Goal: Task Accomplishment & Management: Manage account settings

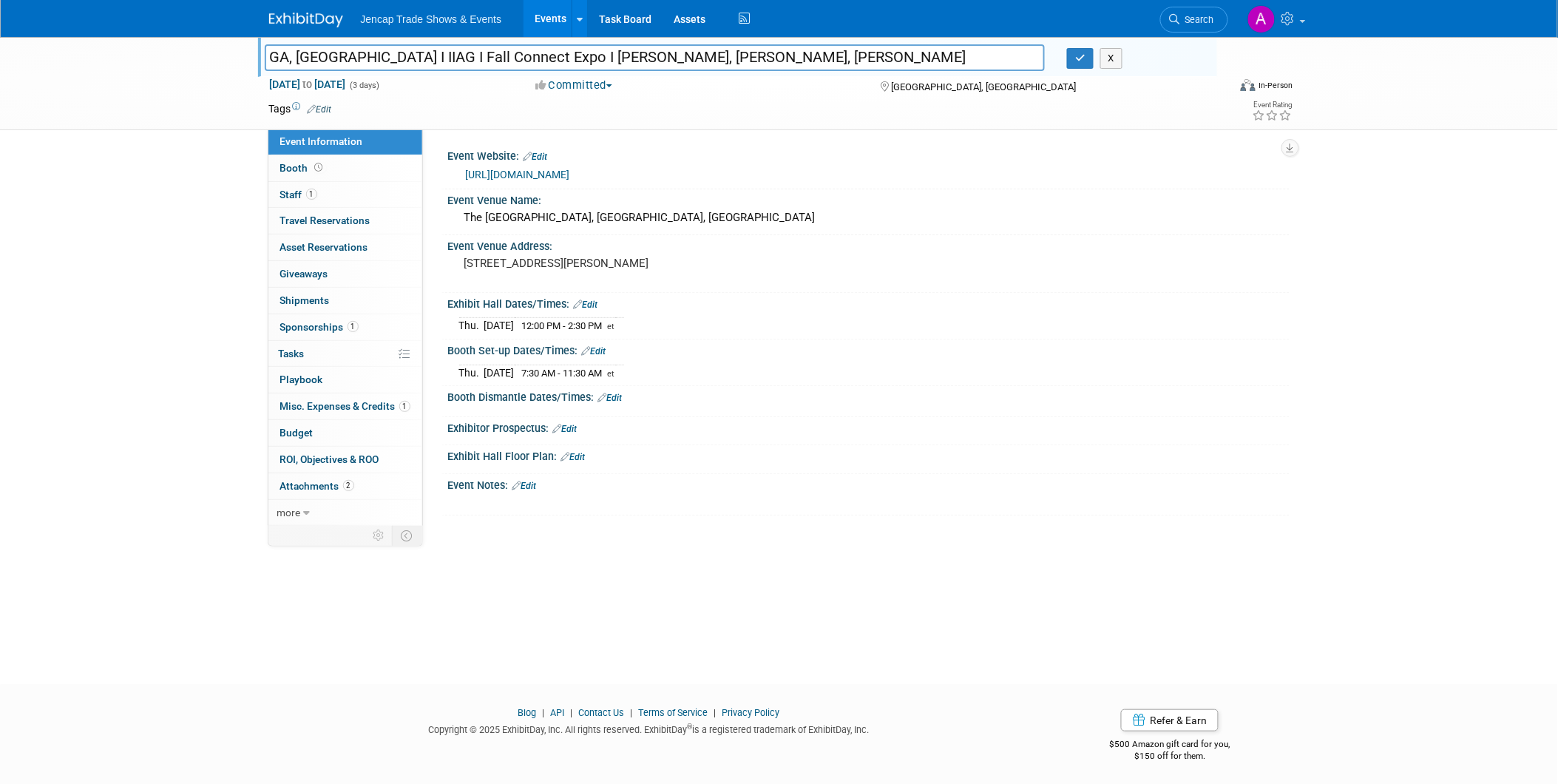
click at [293, 16] on img at bounding box center [306, 20] width 74 height 14
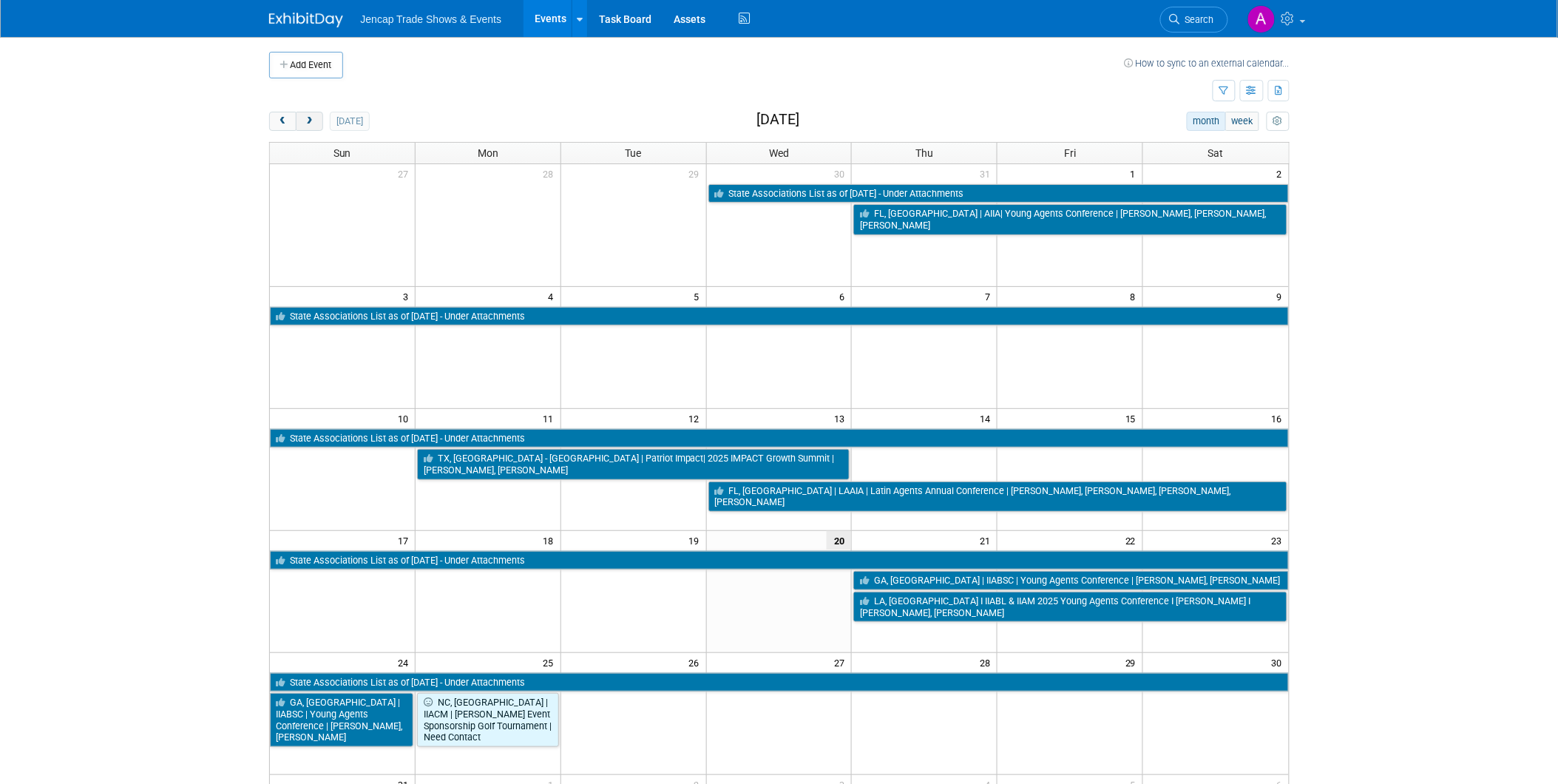
click at [308, 119] on span "next" at bounding box center [310, 122] width 11 height 10
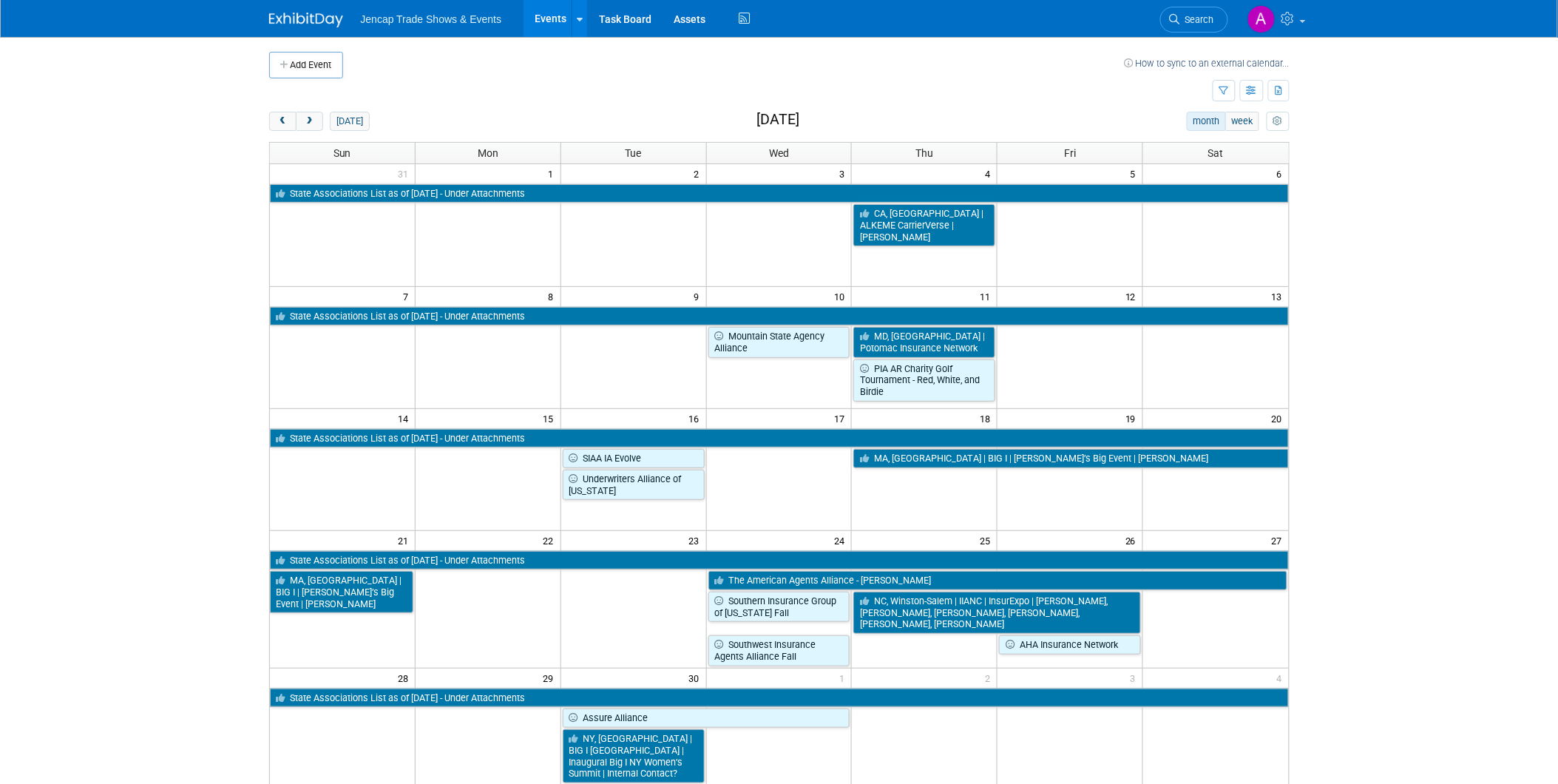
scroll to position [164, 0]
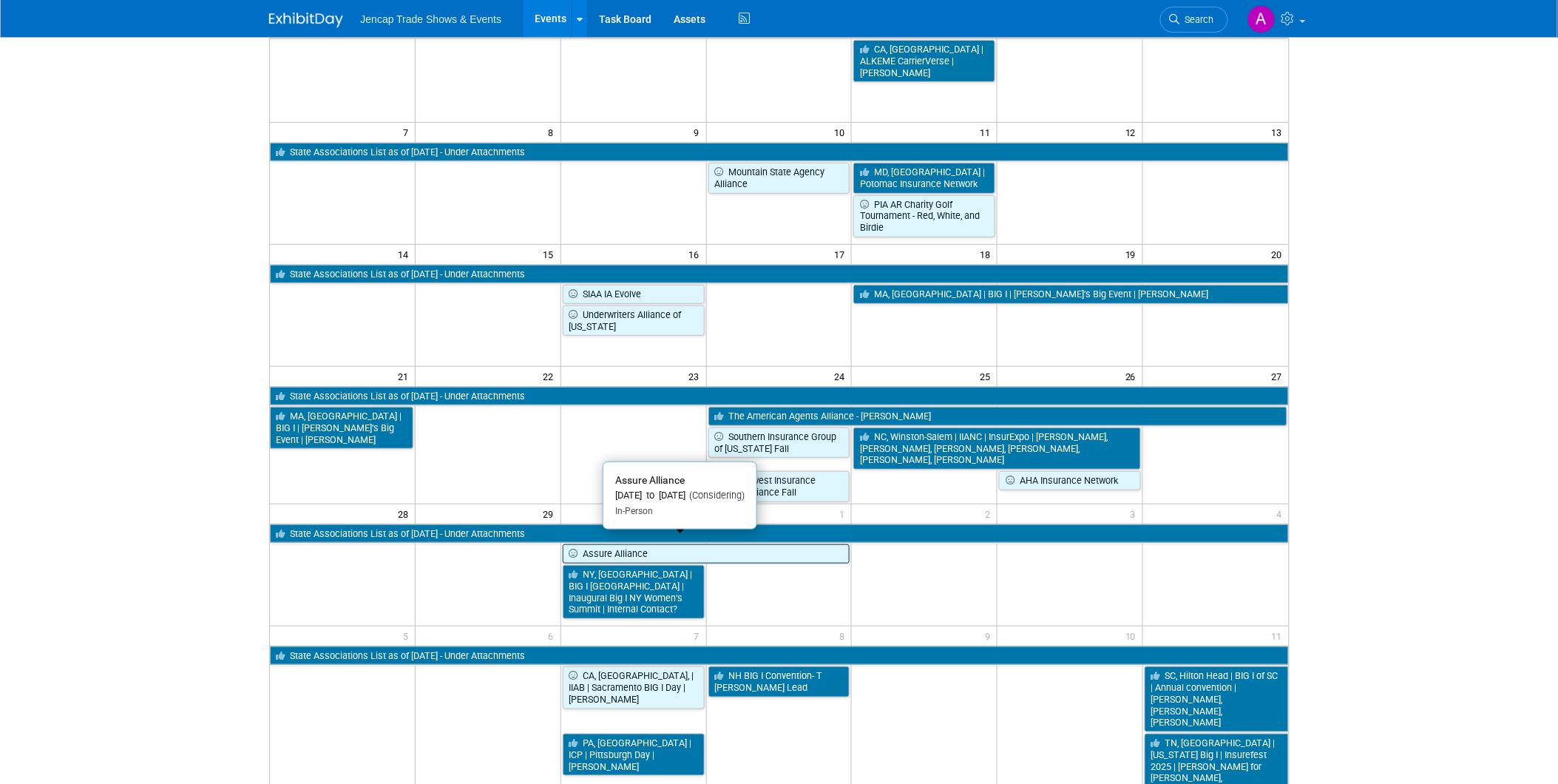
click at [699, 544] on link "Assure Alliance" at bounding box center [707, 554] width 288 height 19
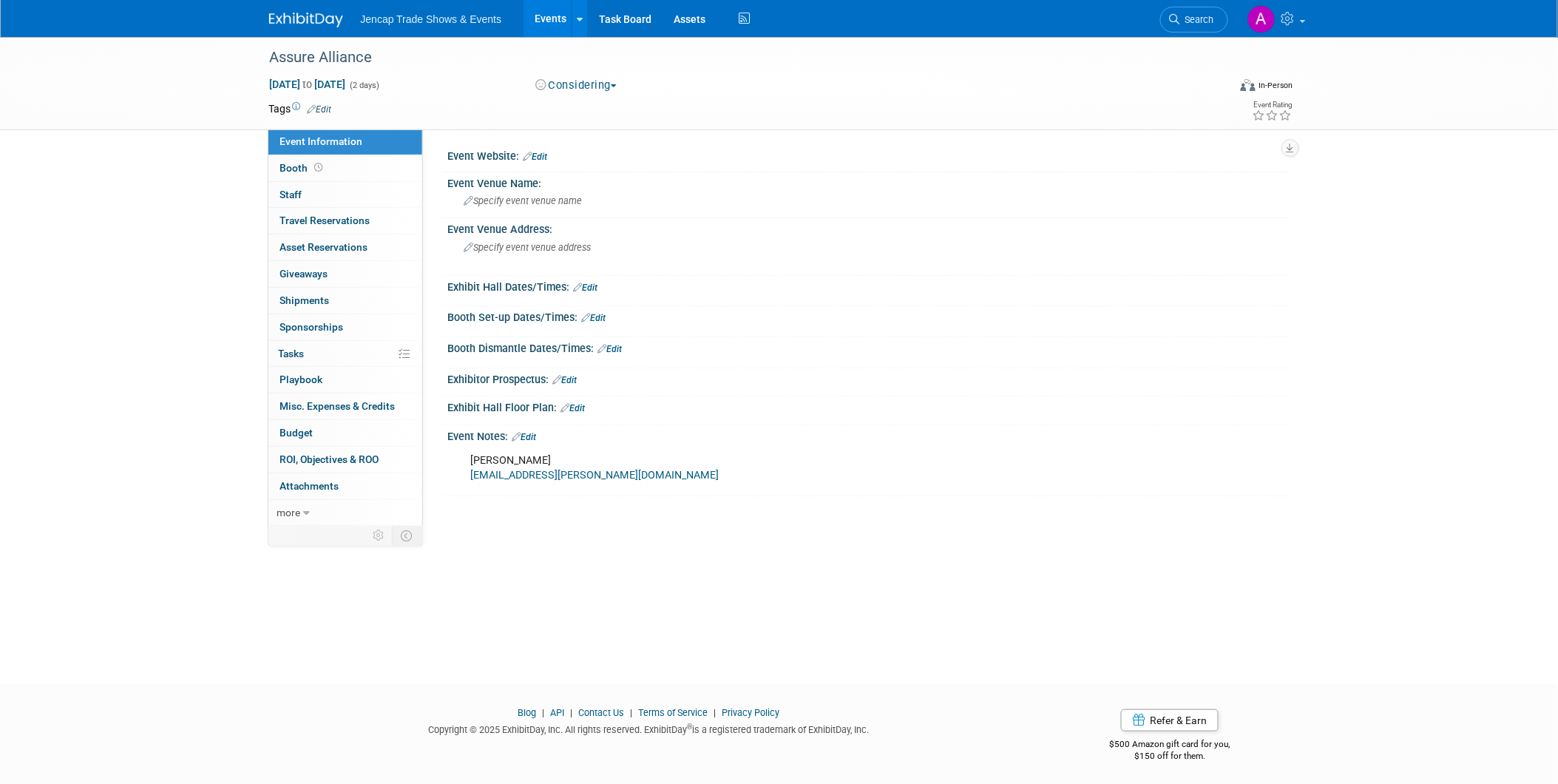
click at [572, 375] on link "Edit" at bounding box center [565, 380] width 24 height 11
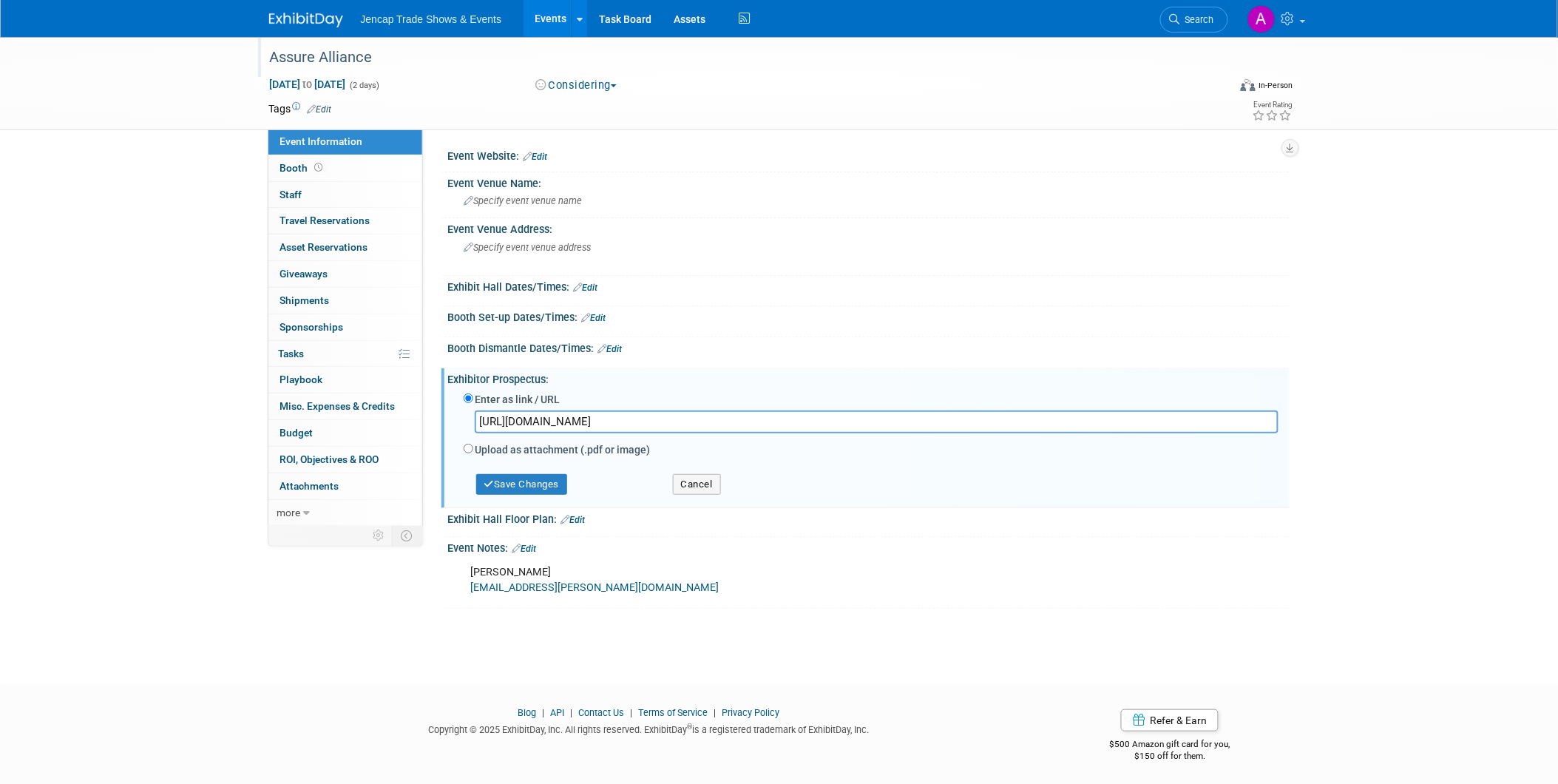
type input "https://aai2025annualmemberconvention.vfairs.com/en/#agenda"
click at [269, 52] on div "Assure Alliance" at bounding box center [736, 57] width 942 height 27
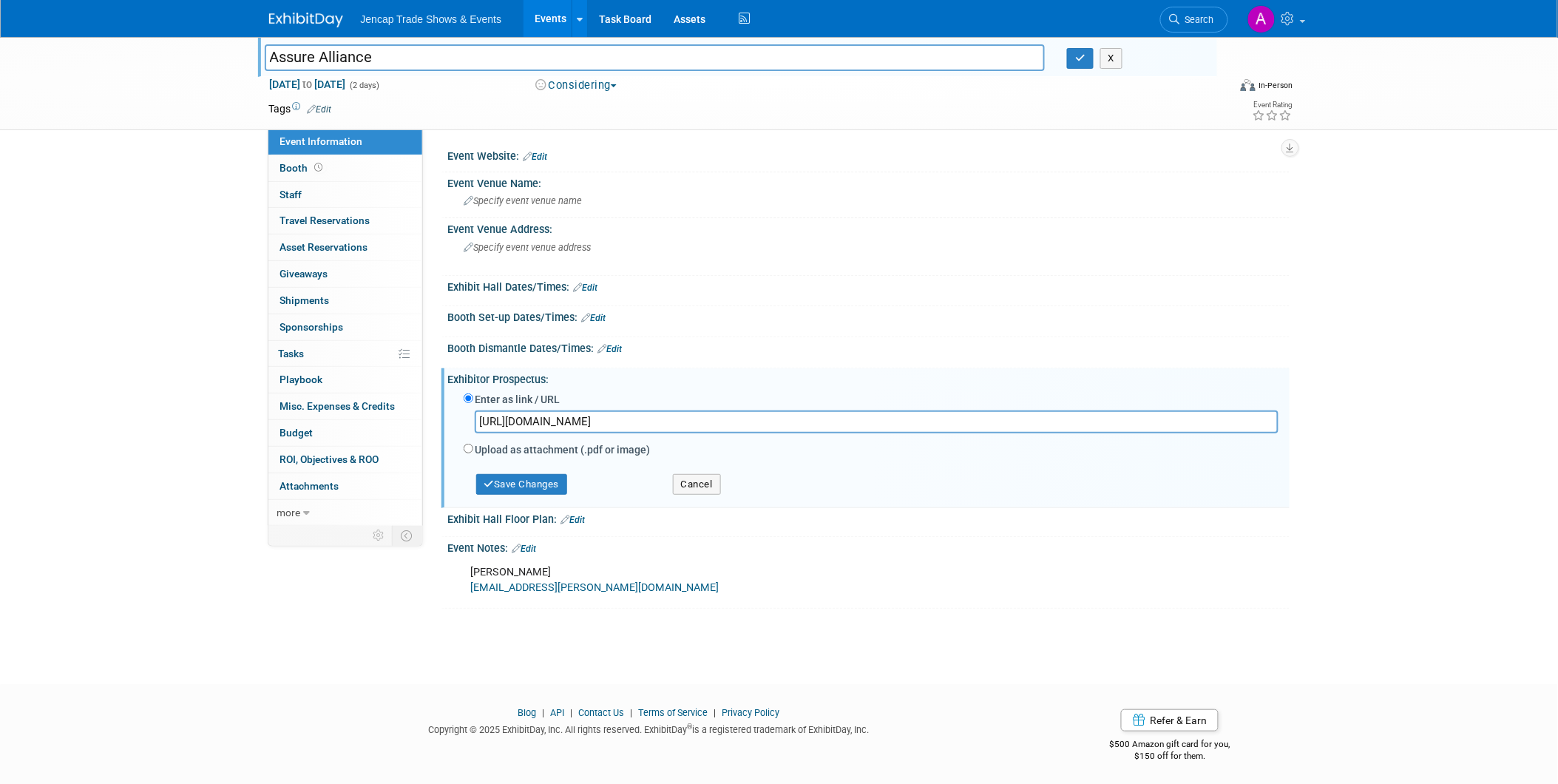
click at [269, 52] on input "Assure Alliance" at bounding box center [655, 57] width 781 height 26
click at [483, 57] on input "SC, Greenville I Assure Alliance" at bounding box center [655, 57] width 781 height 26
type input "SC, Greenville I Assure Alliance I Annual Member Convention I Allison"
click at [615, 85] on button "Considering" at bounding box center [577, 85] width 93 height 15
click at [598, 105] on link "Committed" at bounding box center [590, 109] width 117 height 21
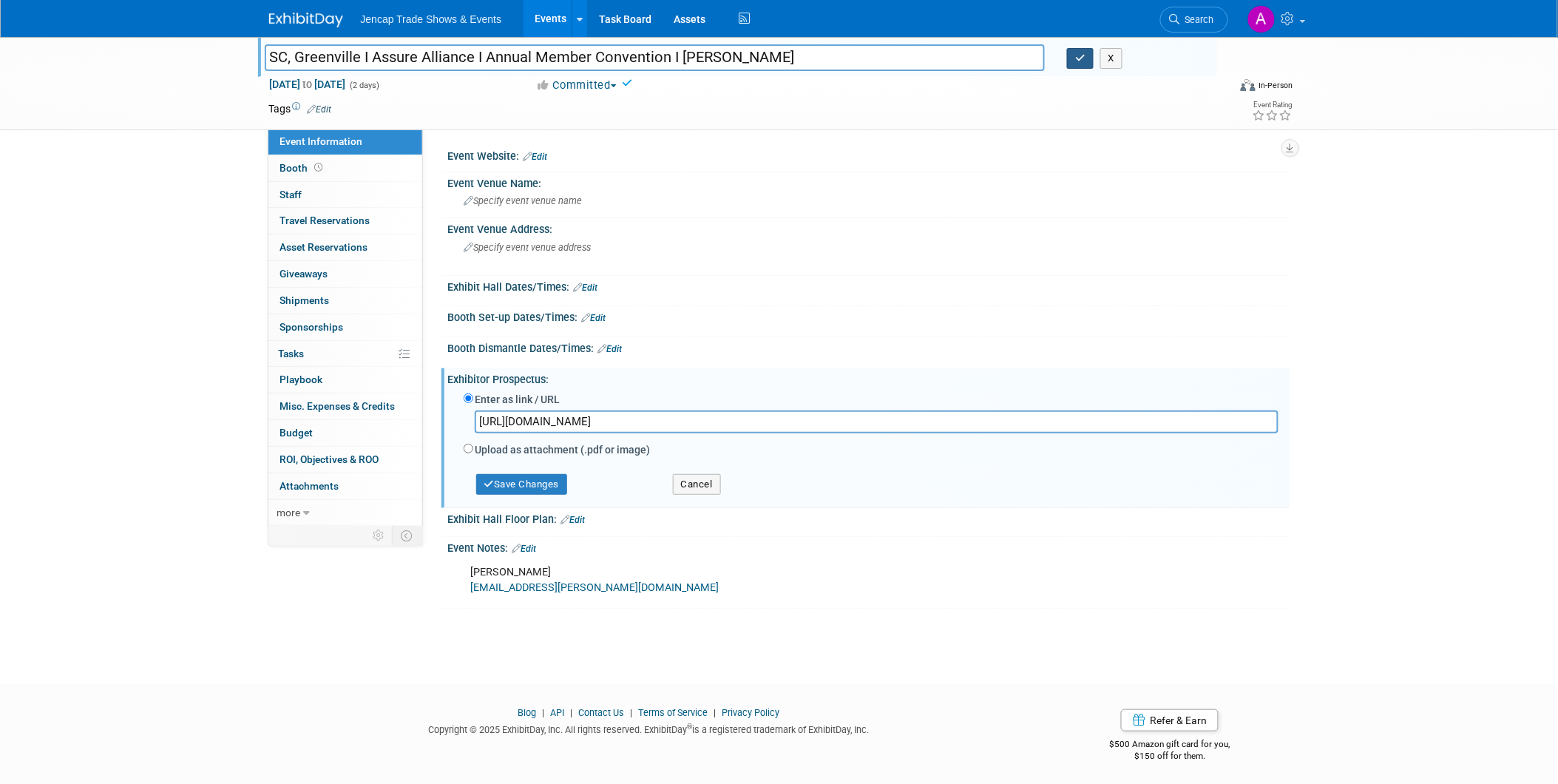
click at [1079, 57] on icon "button" at bounding box center [1081, 58] width 11 height 10
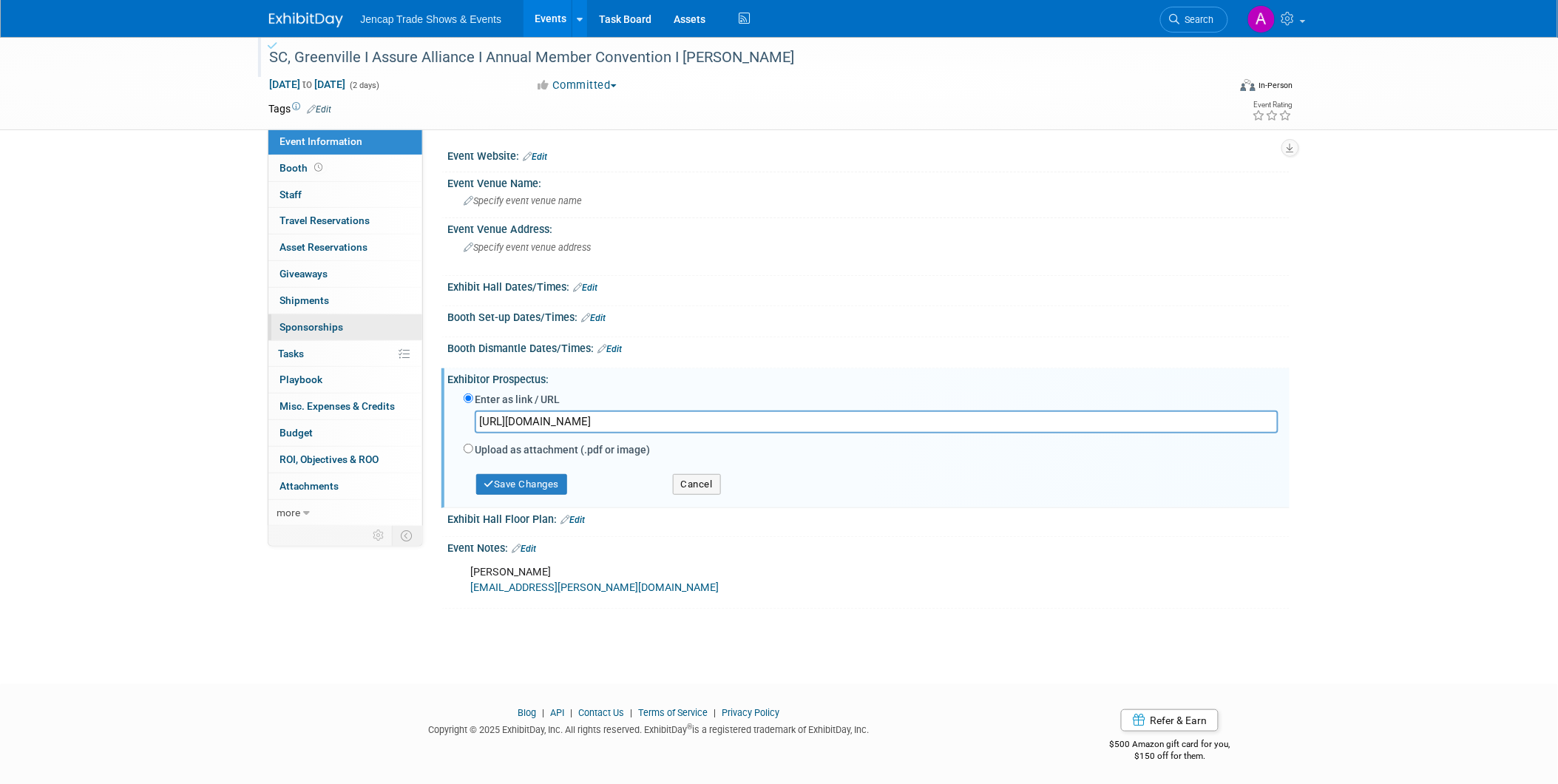
click at [346, 324] on link "0 Sponsorships 0" at bounding box center [345, 327] width 154 height 26
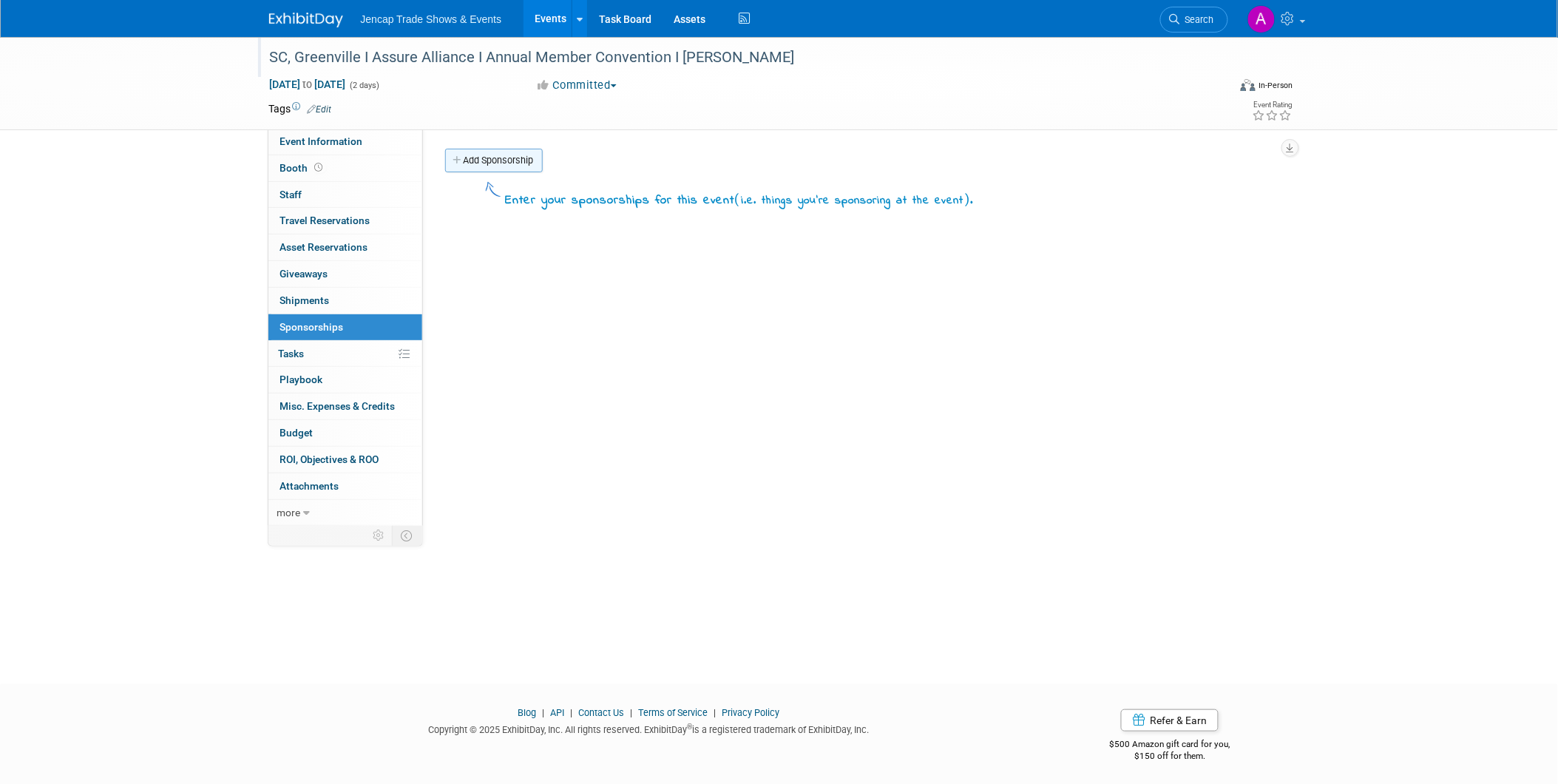
click at [514, 151] on link "Add Sponsorship" at bounding box center [494, 160] width 97 height 24
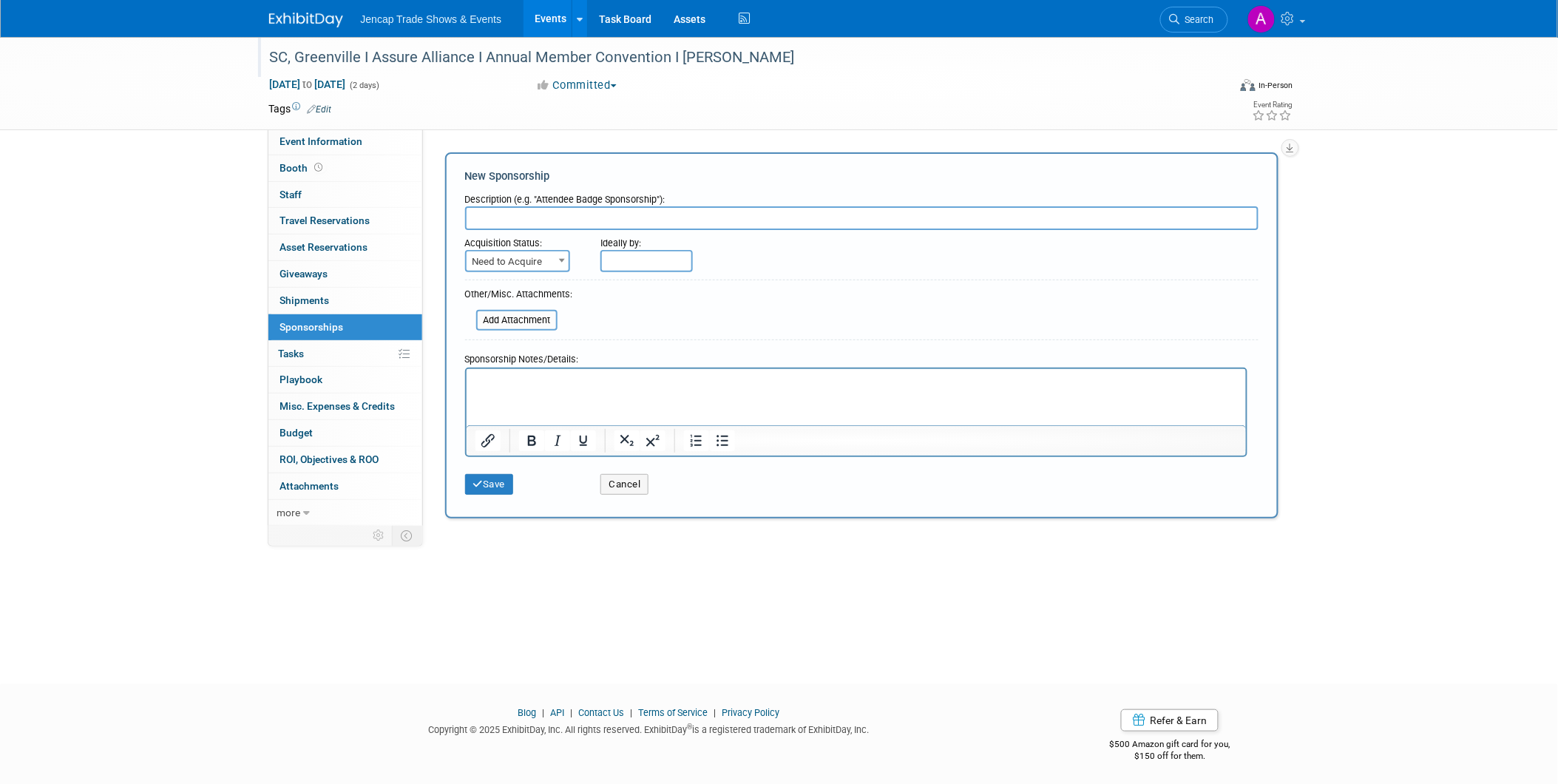
click at [546, 256] on span "Need to Acquire" at bounding box center [517, 262] width 102 height 21
select select "2"
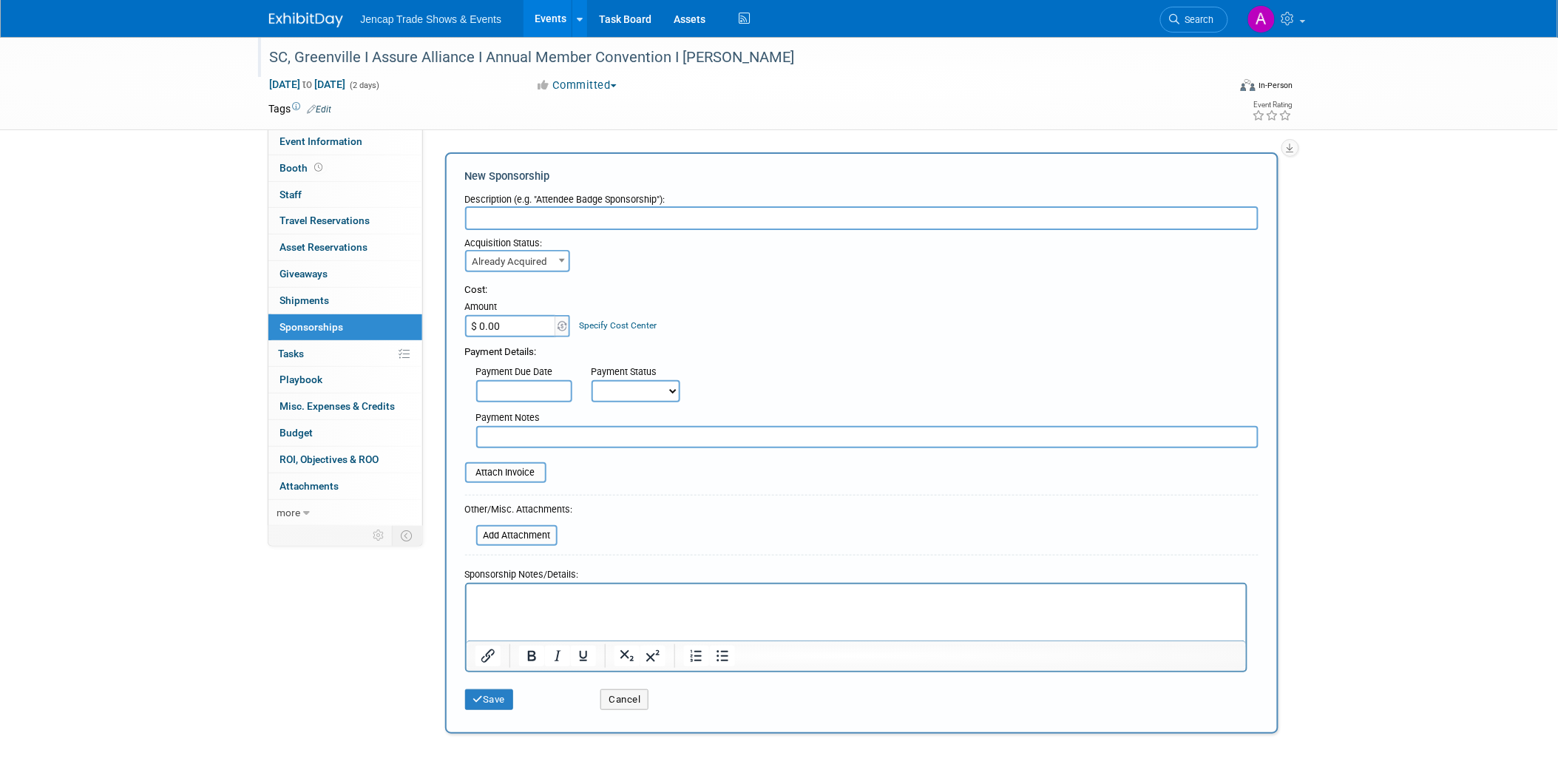
click at [514, 211] on input "text" at bounding box center [862, 217] width 793 height 24
type input "Bronze (only available)"
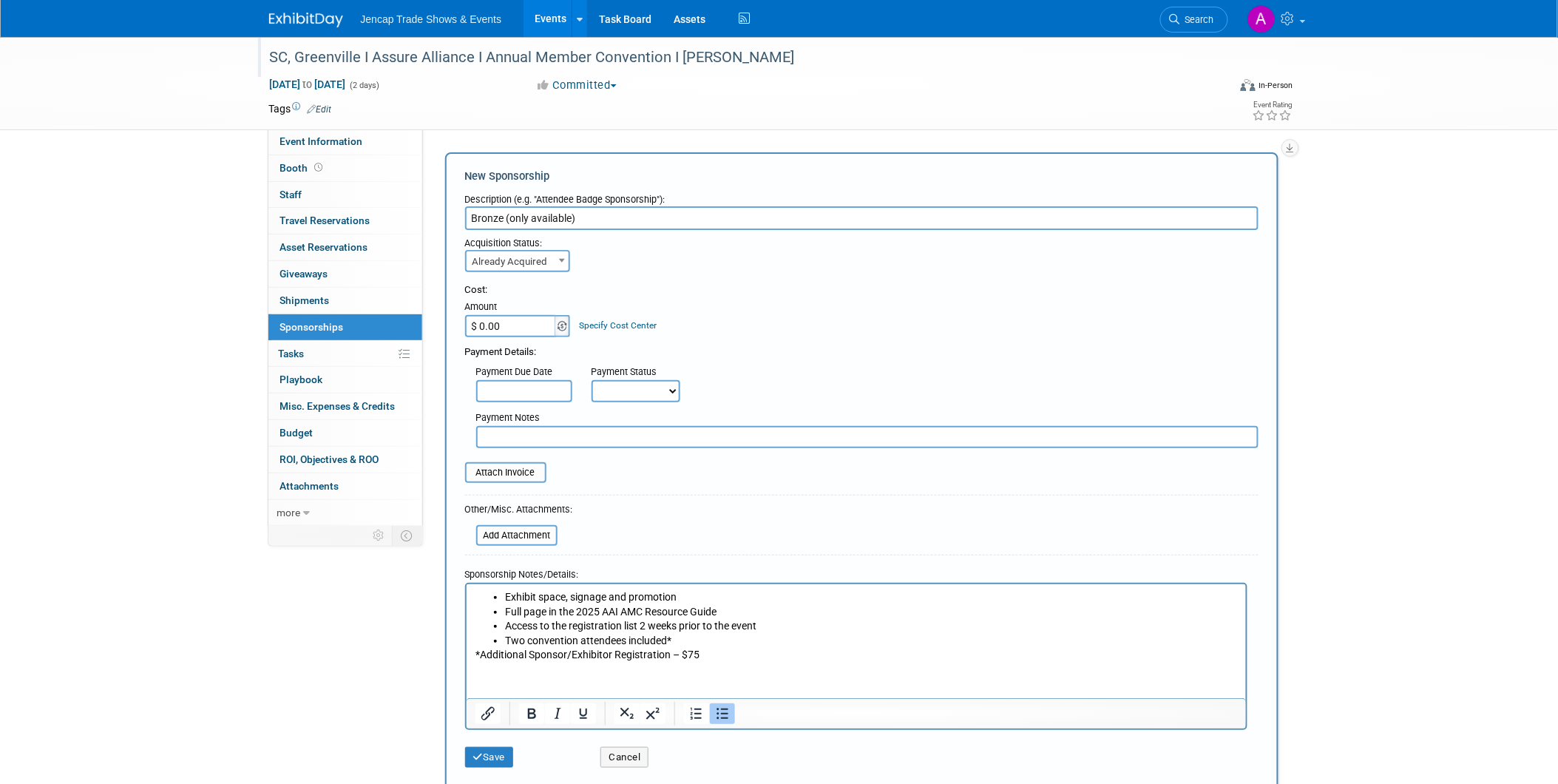
click at [559, 321] on img at bounding box center [562, 326] width 10 height 11
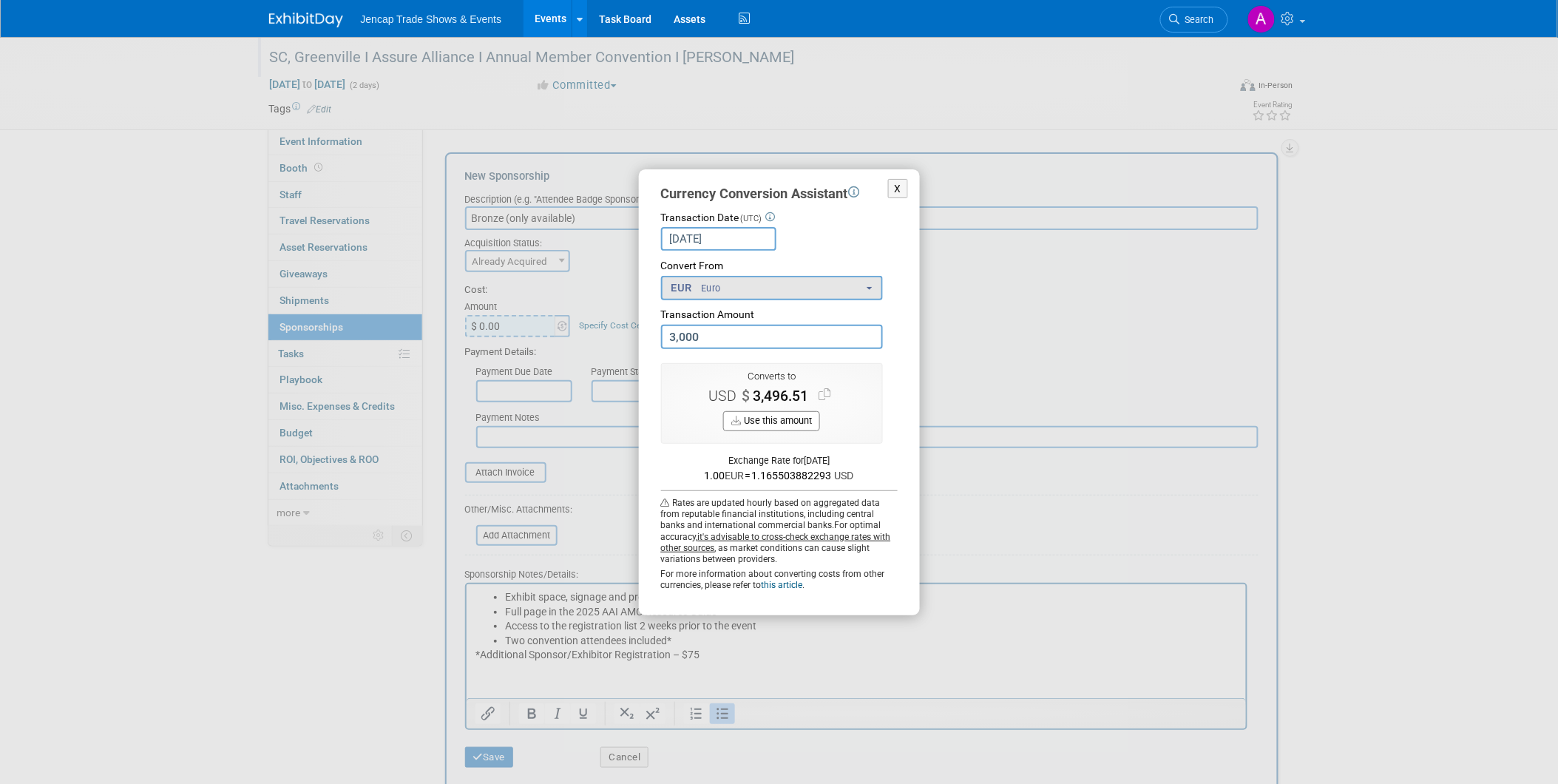
type input "3,000.00"
click at [862, 290] on button "EUR Euro" at bounding box center [772, 288] width 222 height 24
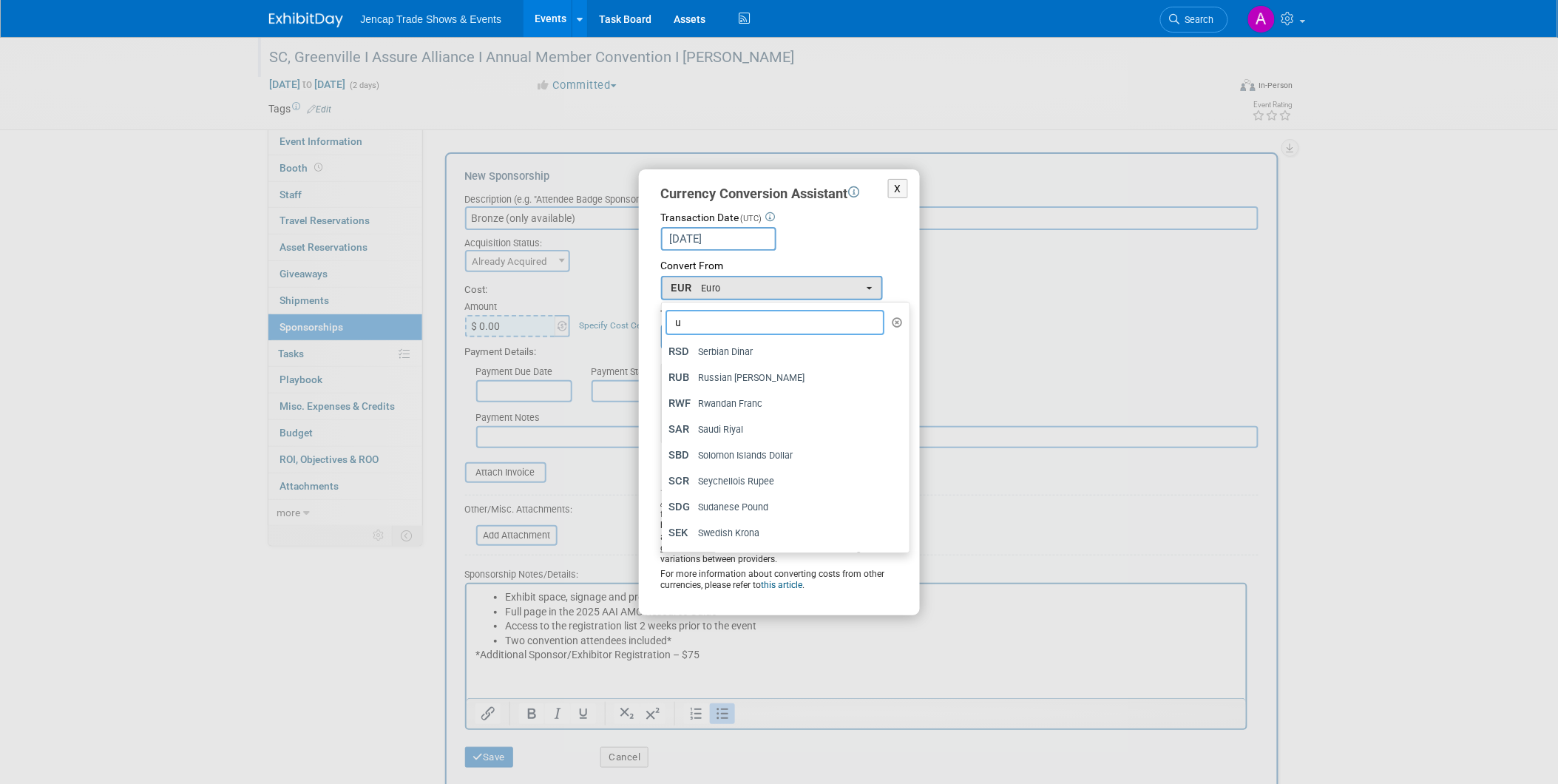
type input "us"
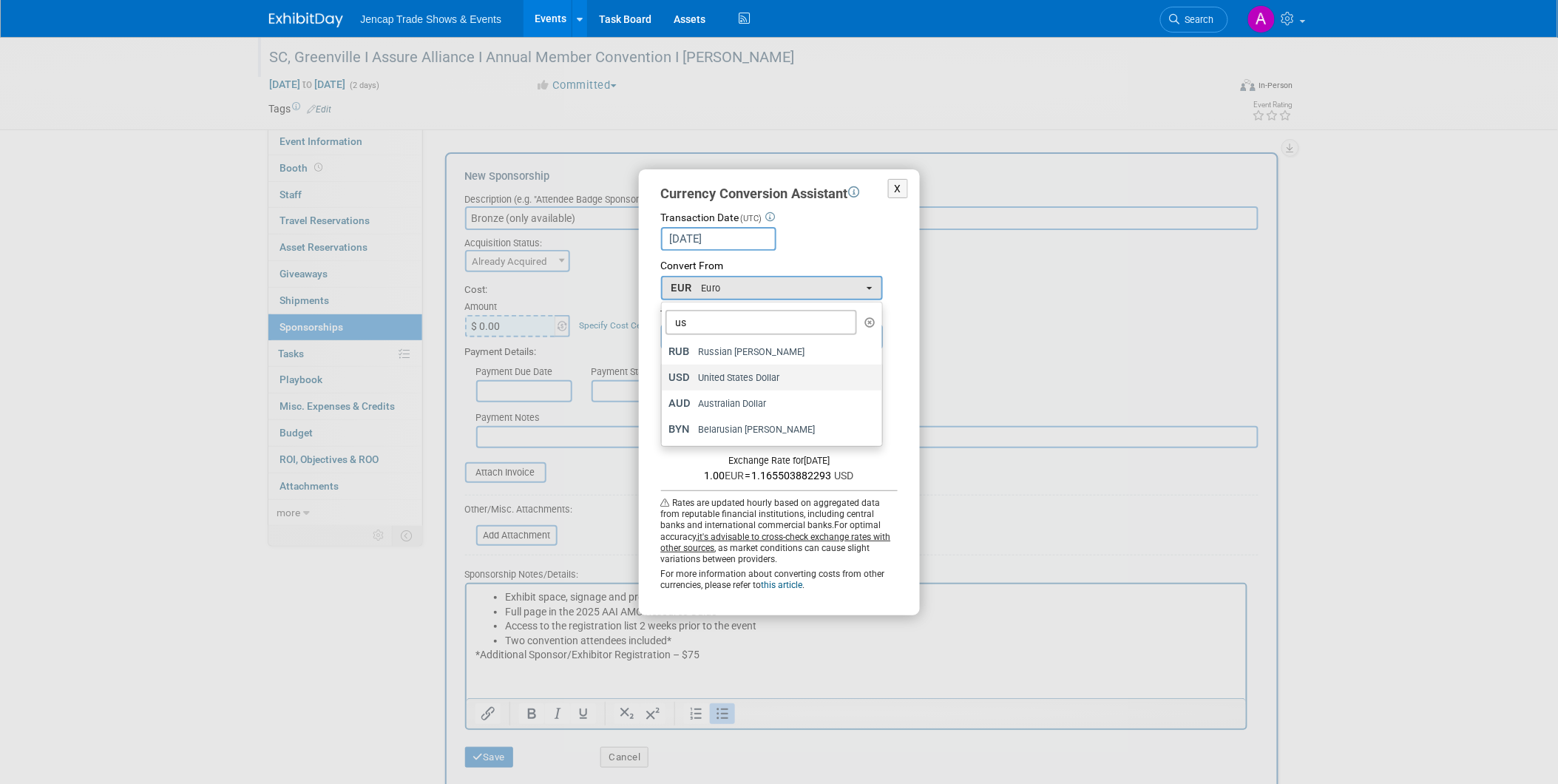
click at [771, 372] on span "United States Dollar" at bounding box center [739, 378] width 82 height 14
click at [664, 373] on input "USD United States Dollar" at bounding box center [659, 377] width 10 height 10
select select "1"
type input "0.00"
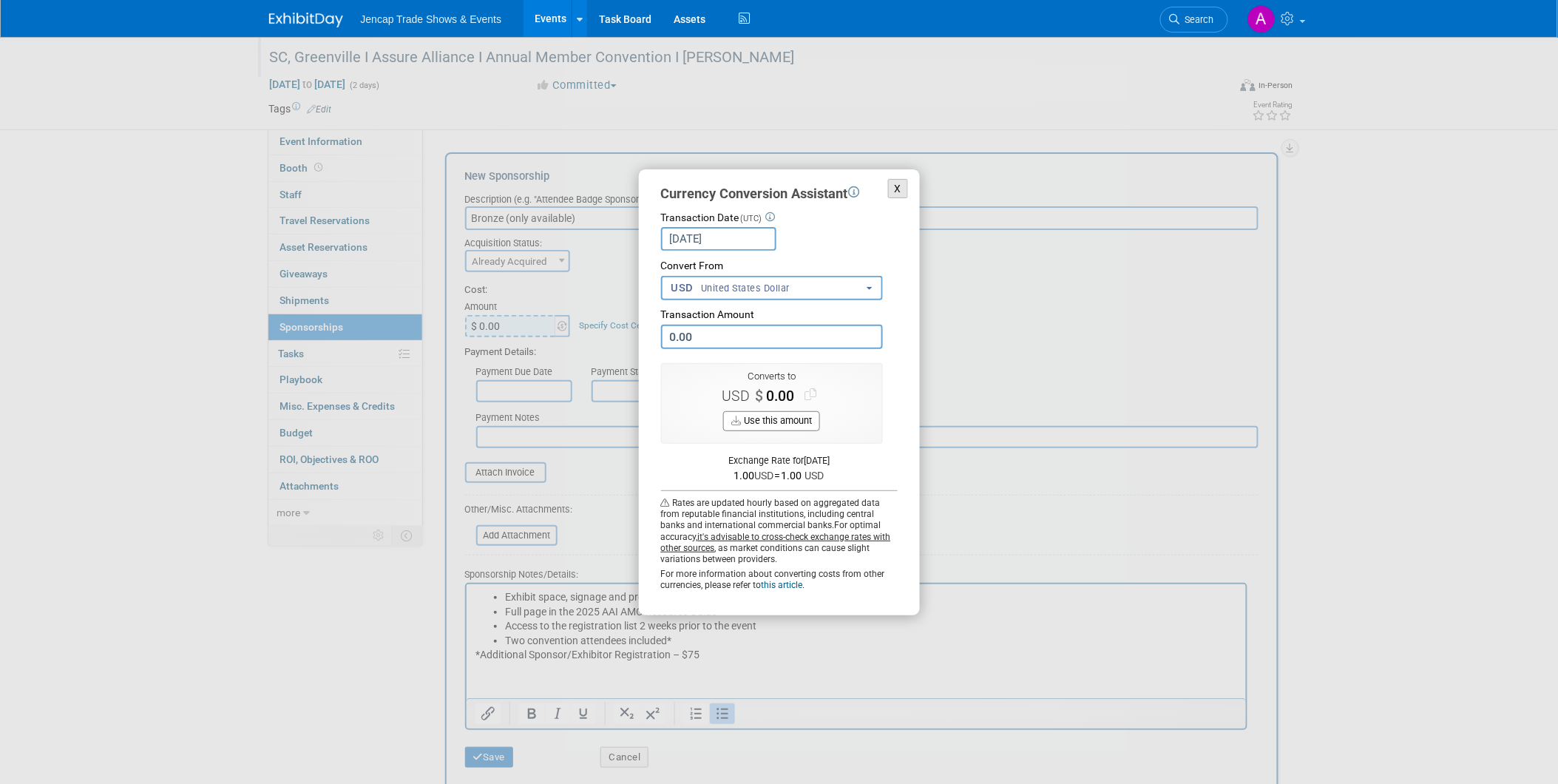
click at [897, 183] on button "X" at bounding box center [898, 189] width 21 height 20
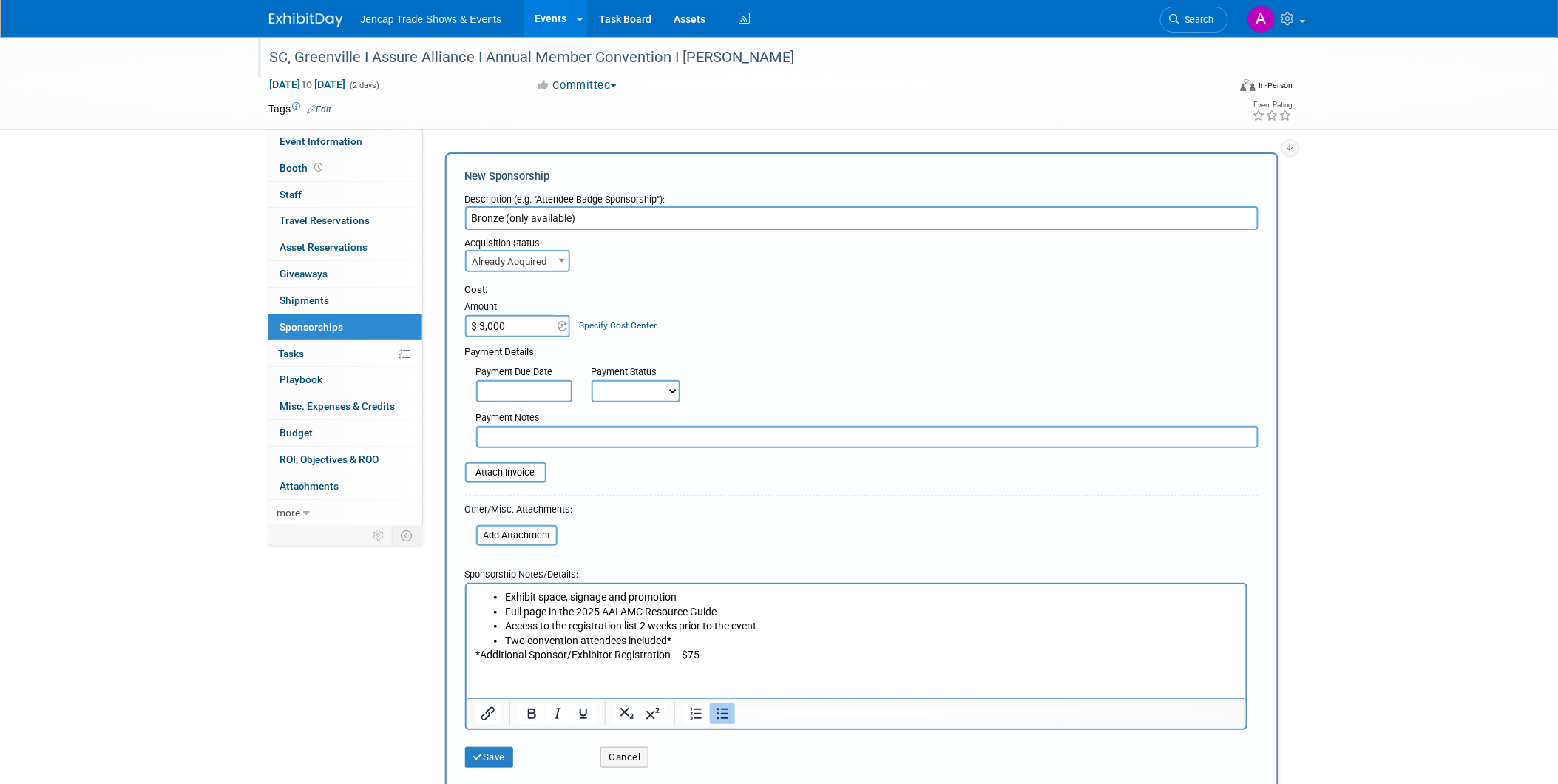
type input "$ 3,000.00"
click at [692, 344] on div "Payment Details:" at bounding box center [862, 348] width 793 height 22
click at [488, 747] on button "Save" at bounding box center [490, 757] width 49 height 21
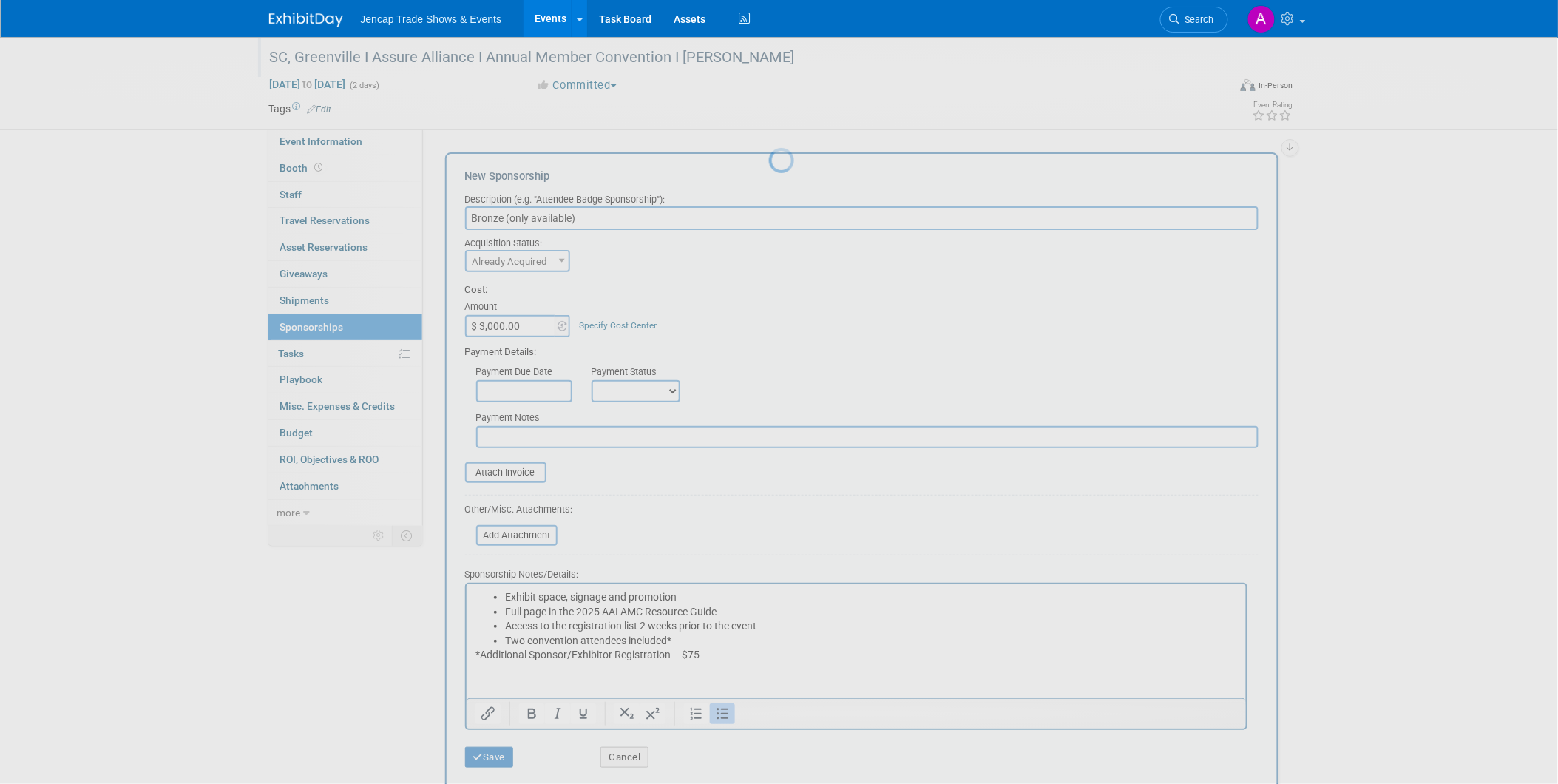
scroll to position [3, 0]
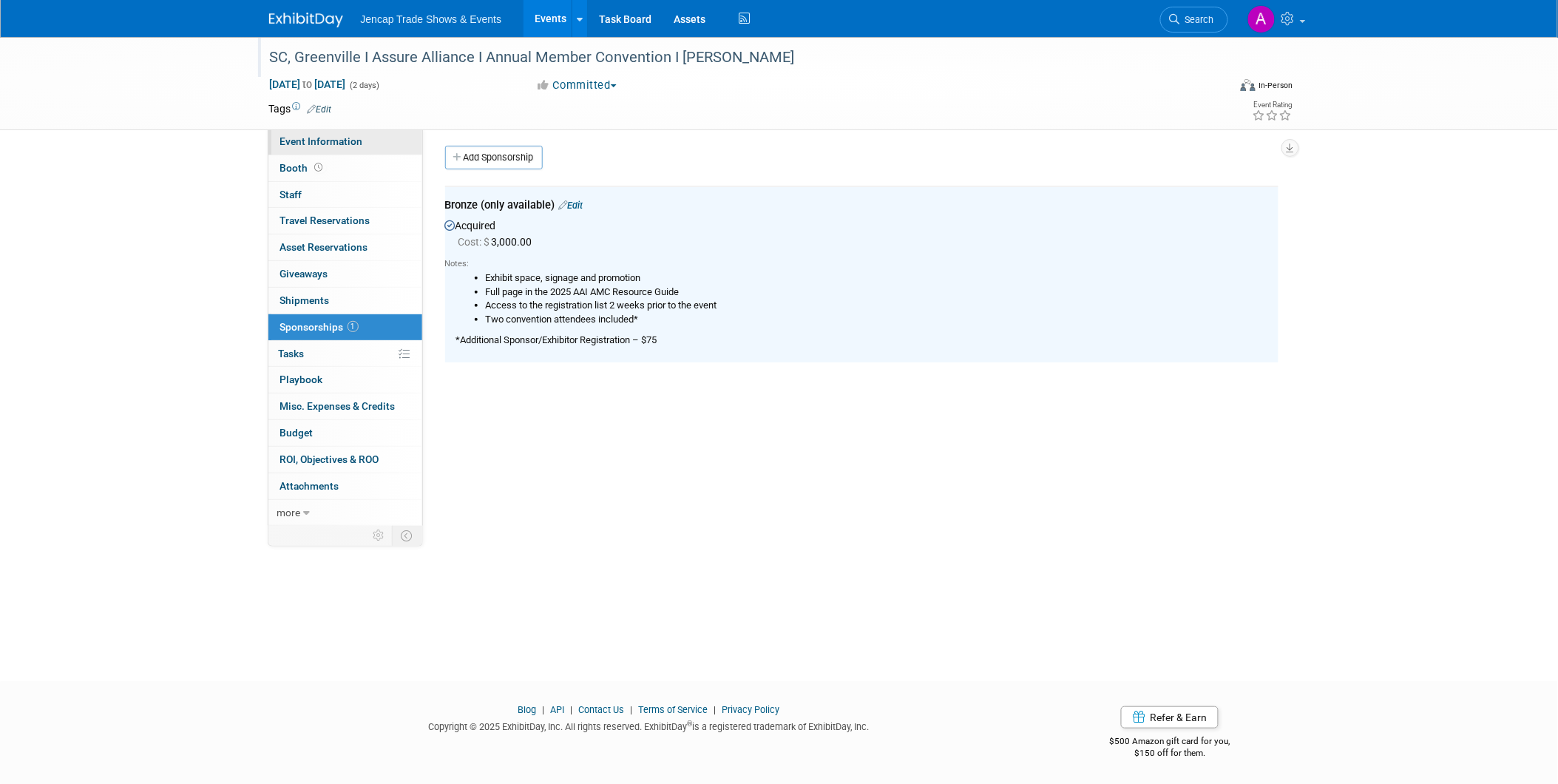
click at [323, 145] on span "Event Information" at bounding box center [321, 141] width 83 height 12
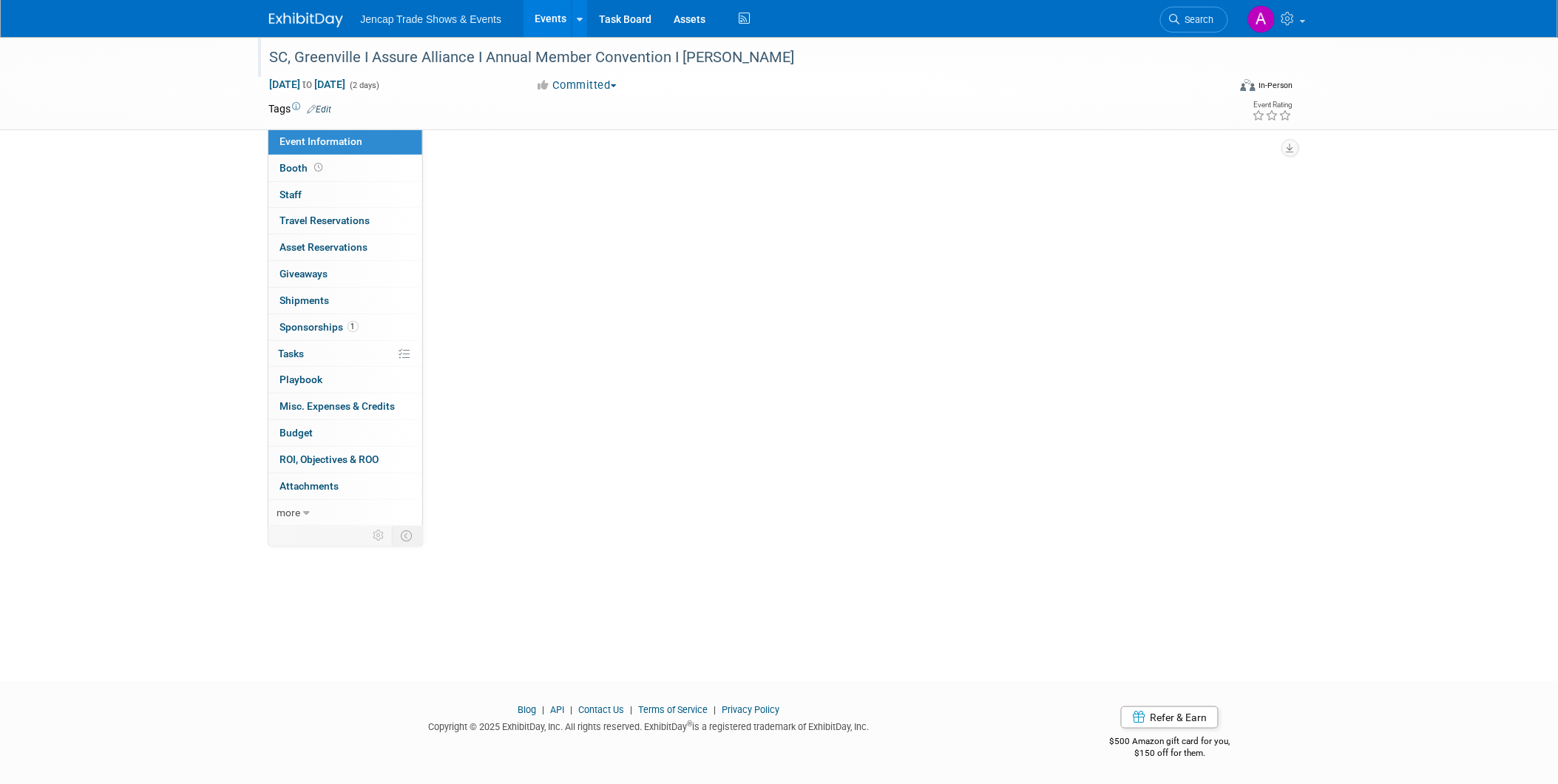
scroll to position [0, 0]
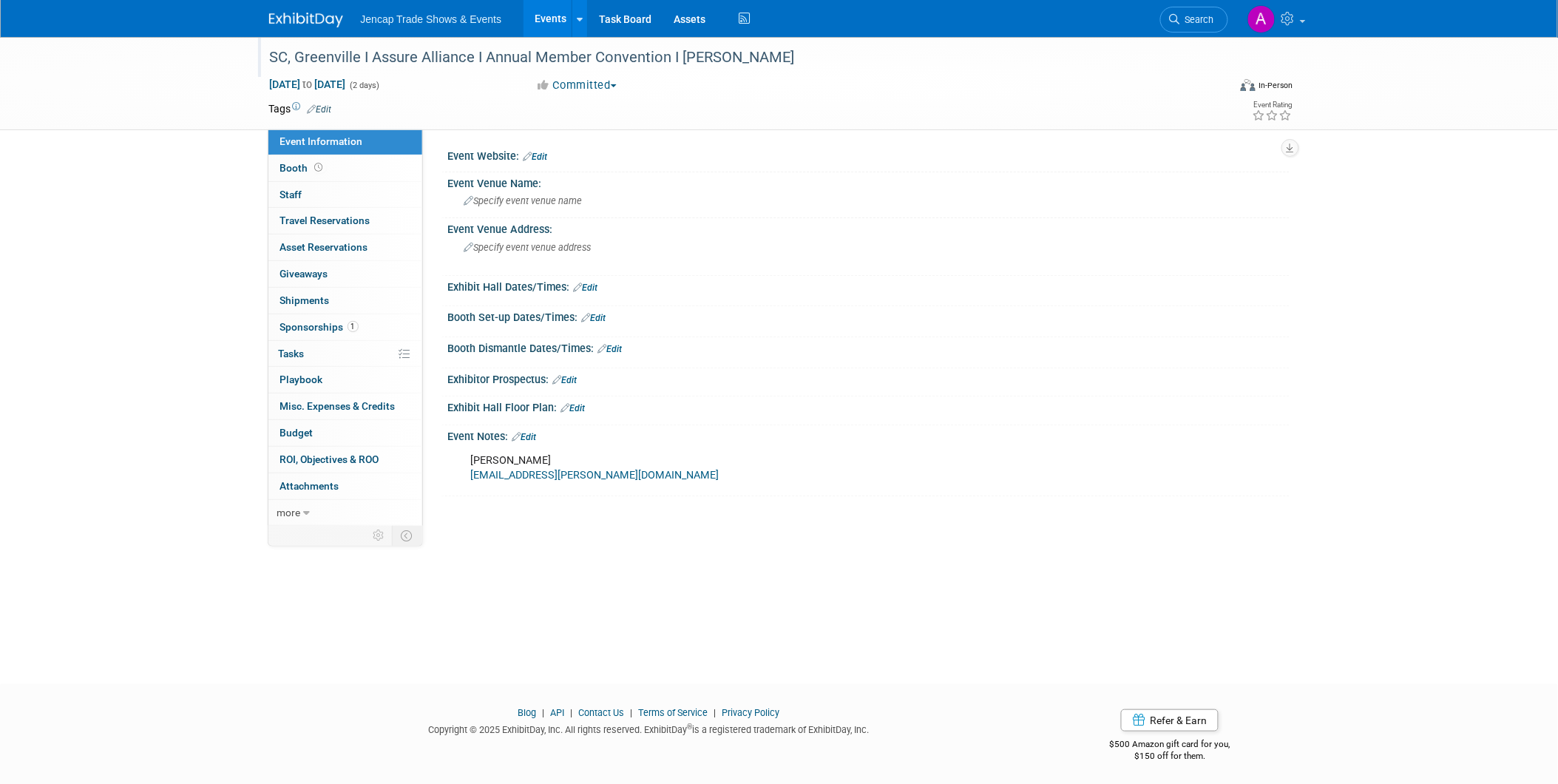
click at [544, 150] on div "Event Website: Edit" at bounding box center [869, 154] width 841 height 19
click at [544, 153] on link "Edit" at bounding box center [536, 157] width 24 height 11
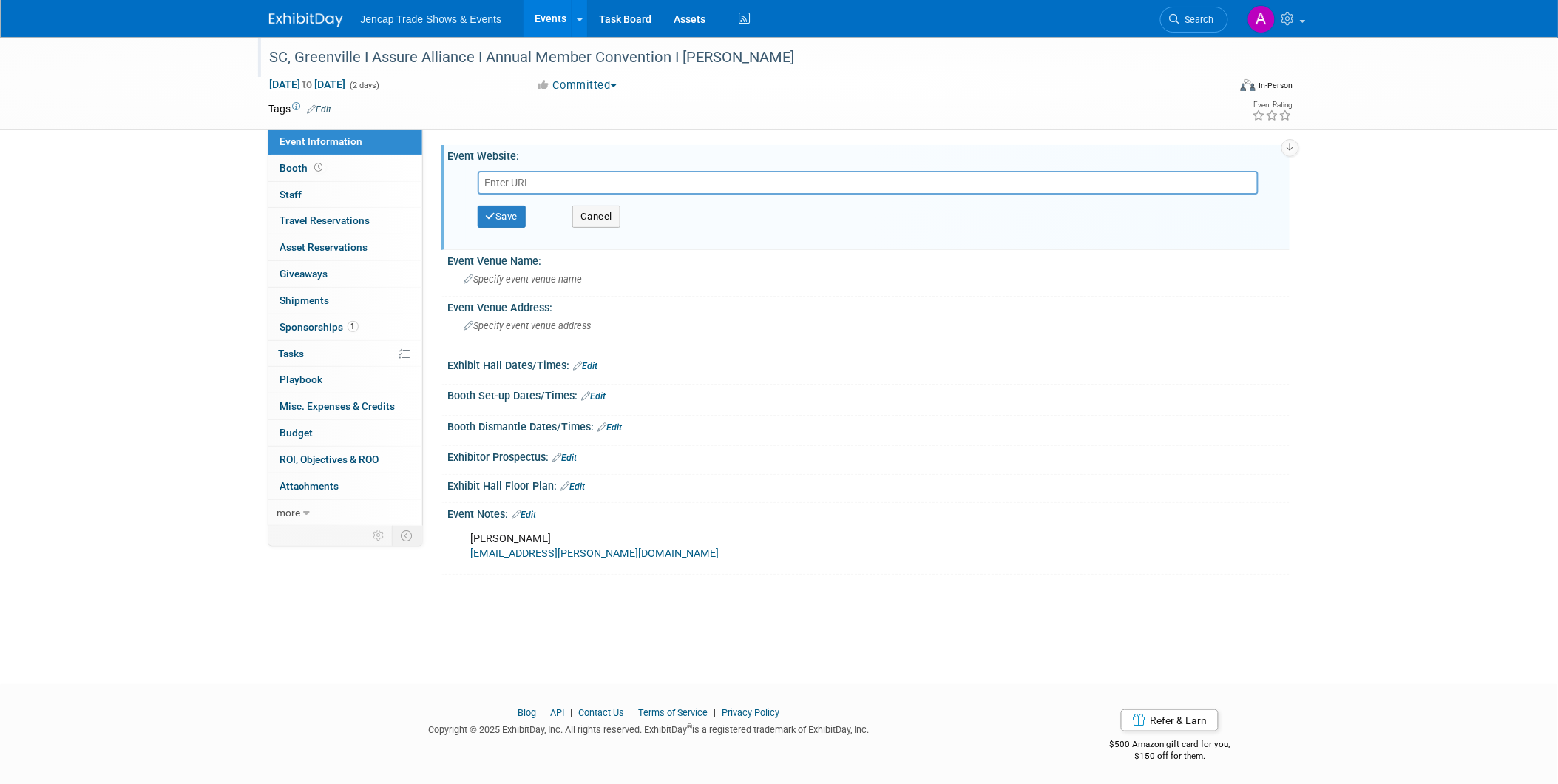
paste input "https://aai2025annualmemberconvention.vfairs.com/en/"
type input "https://aai2025annualmemberconvention.vfairs.com/en/"
click at [504, 211] on button "Save" at bounding box center [502, 216] width 49 height 22
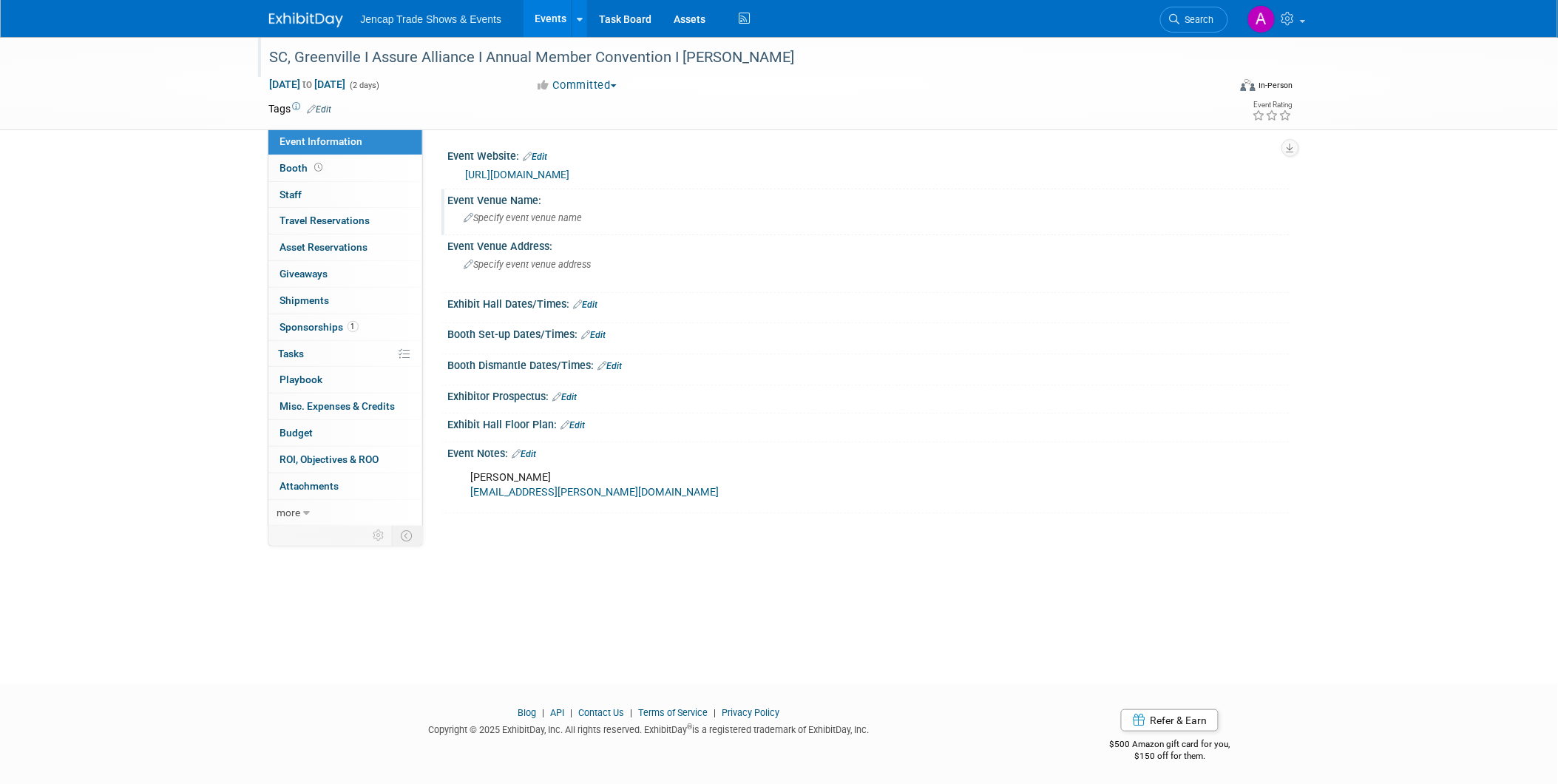
click at [534, 217] on span "Specify event venue name" at bounding box center [524, 217] width 119 height 11
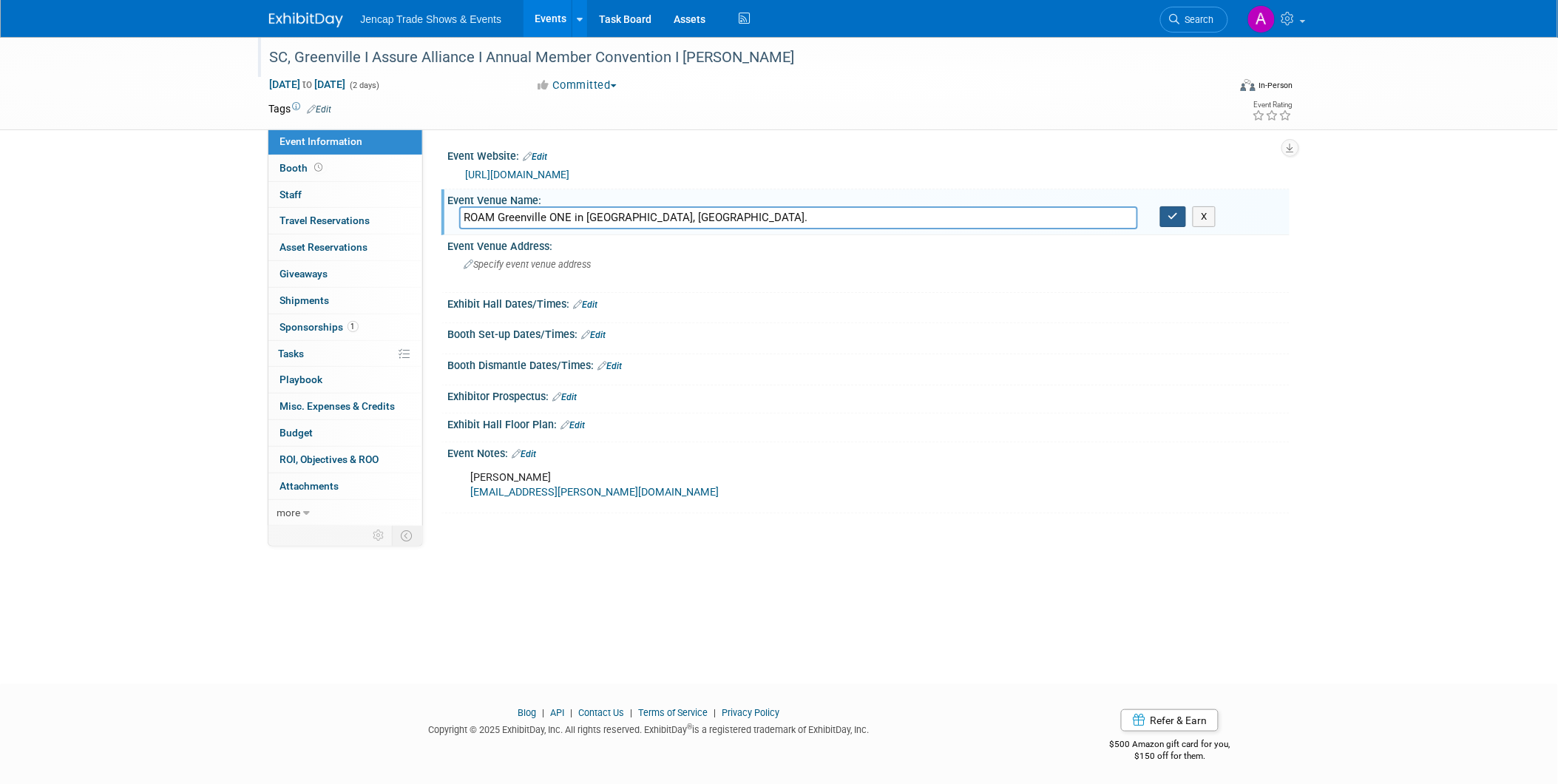
type input "ROAM Greenville ONE in Greenville, SC."
click at [1174, 215] on icon "button" at bounding box center [1174, 216] width 11 height 10
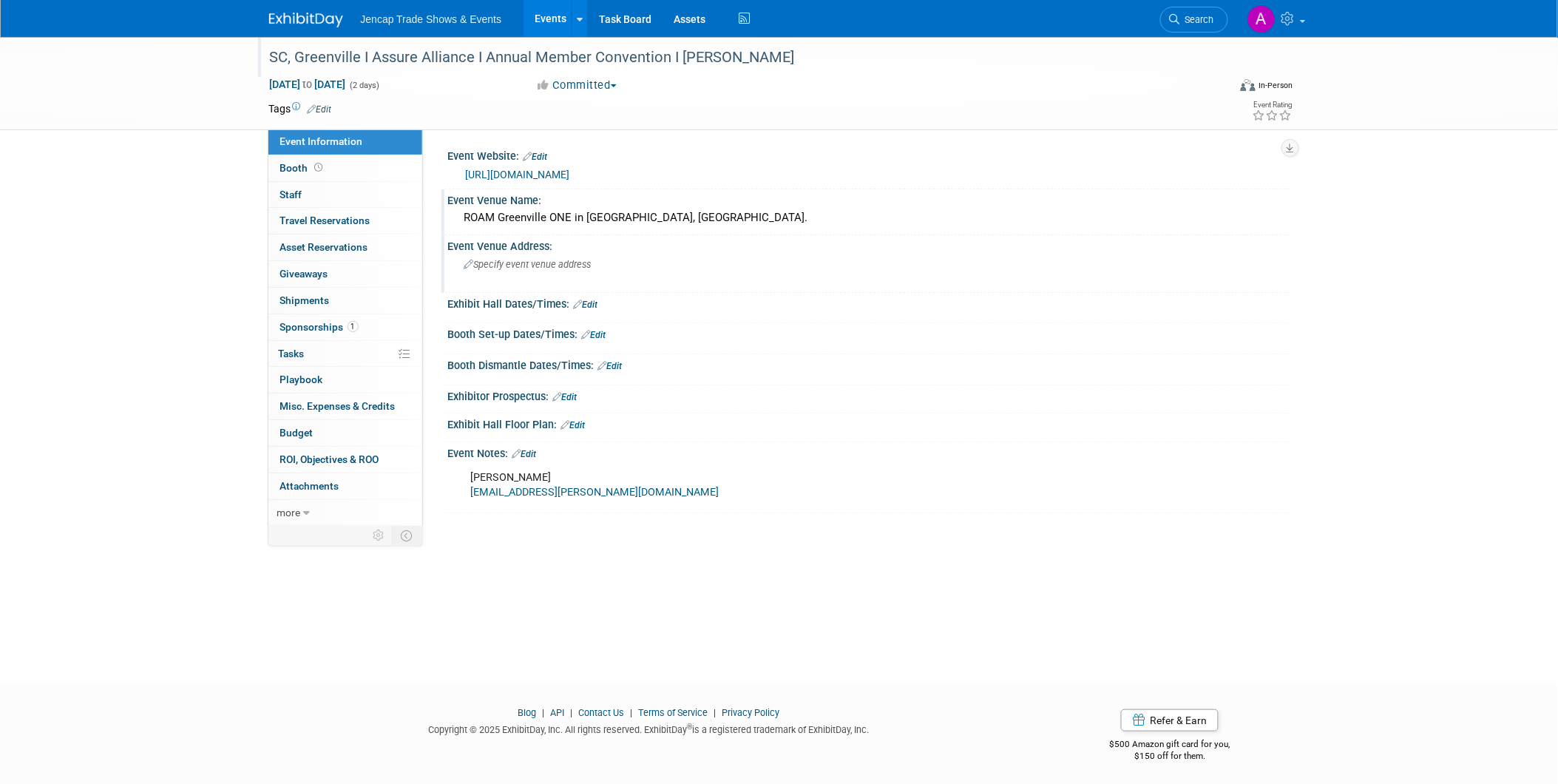
click at [528, 263] on span "Specify event venue address" at bounding box center [528, 264] width 127 height 11
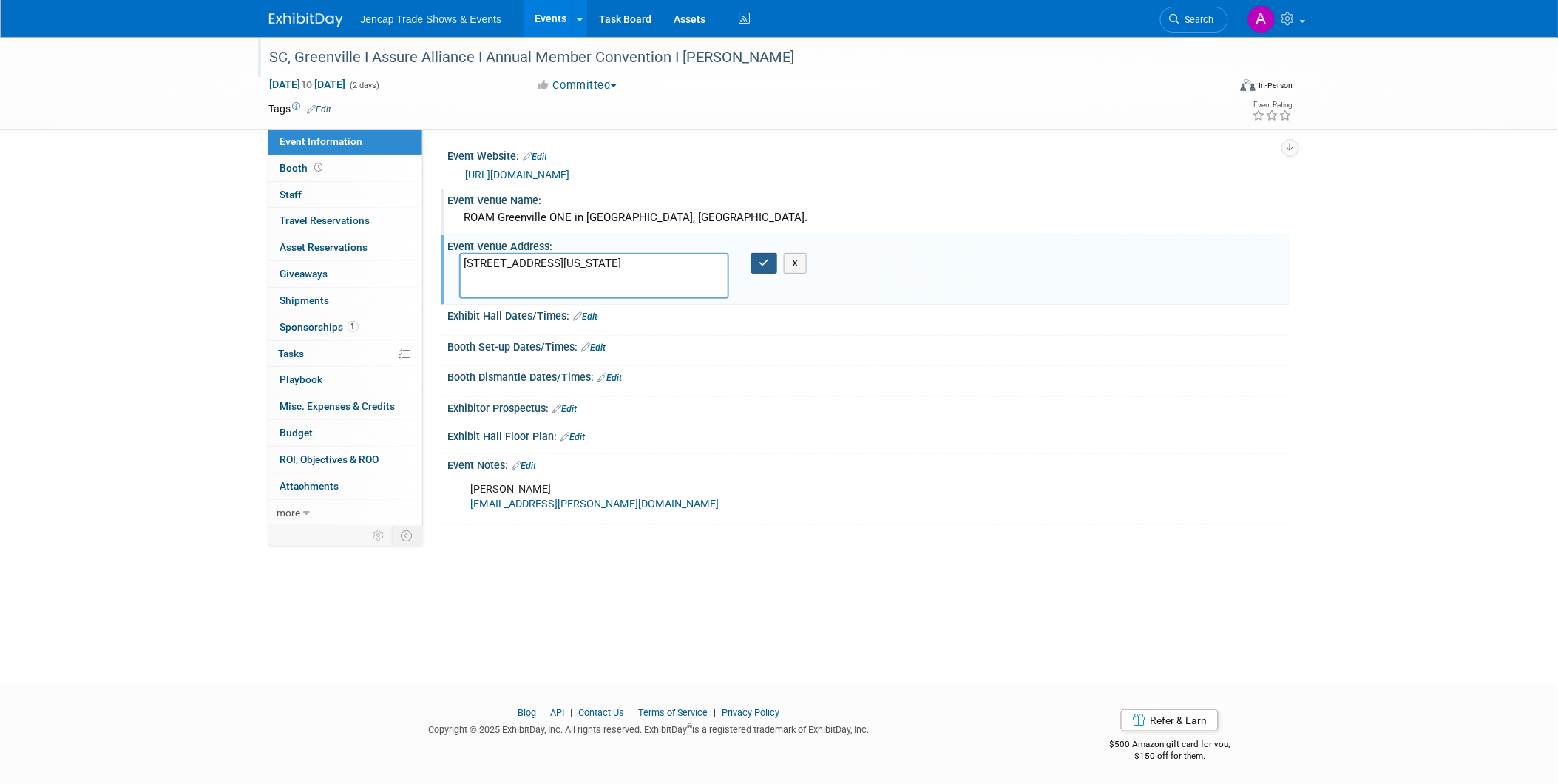
type textarea "2 W Washington Street Suite 200 Greenville, SC 29601"
click at [763, 259] on icon "button" at bounding box center [765, 262] width 11 height 10
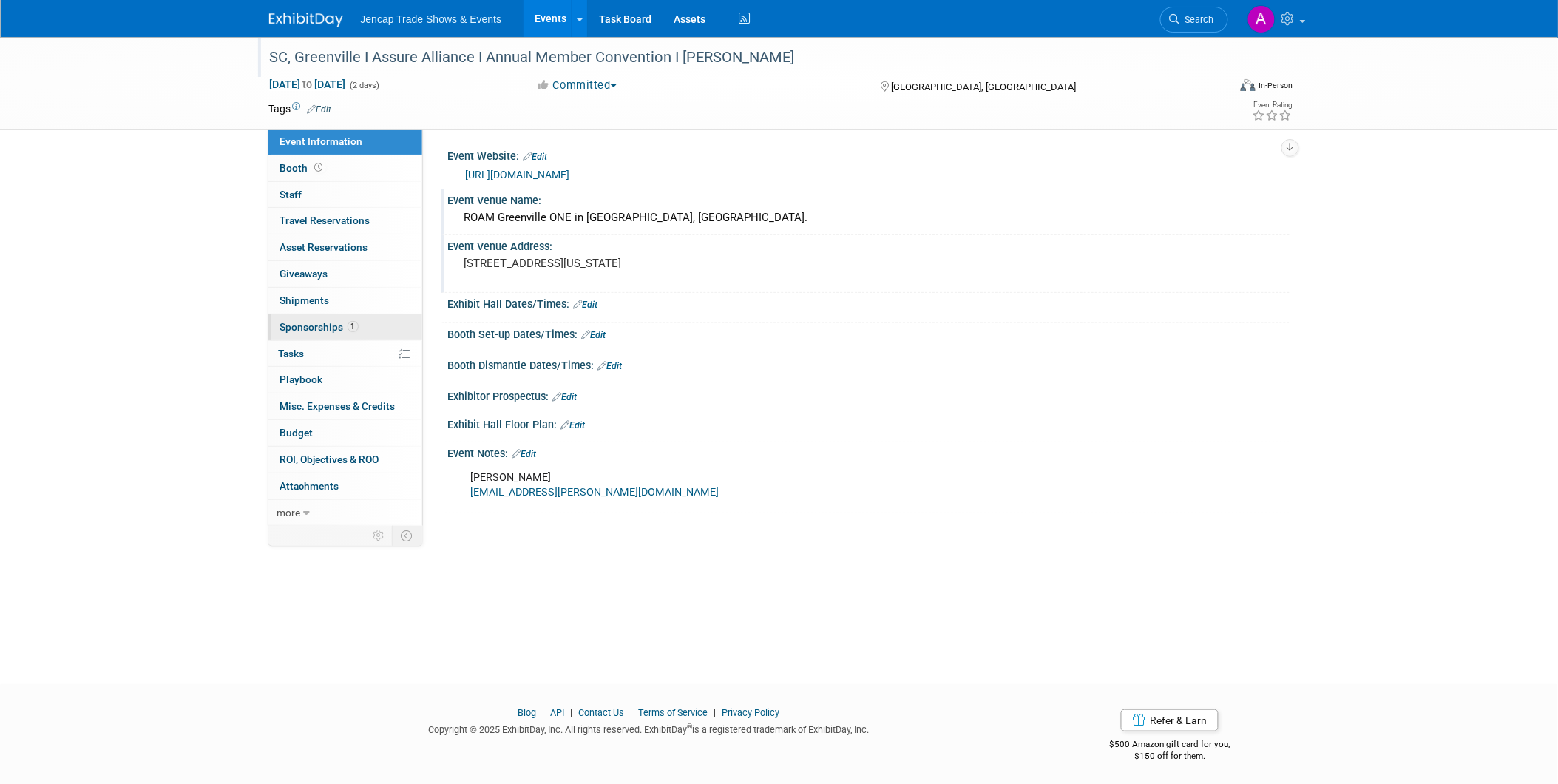
click at [329, 330] on span "Sponsorships 1" at bounding box center [319, 327] width 78 height 12
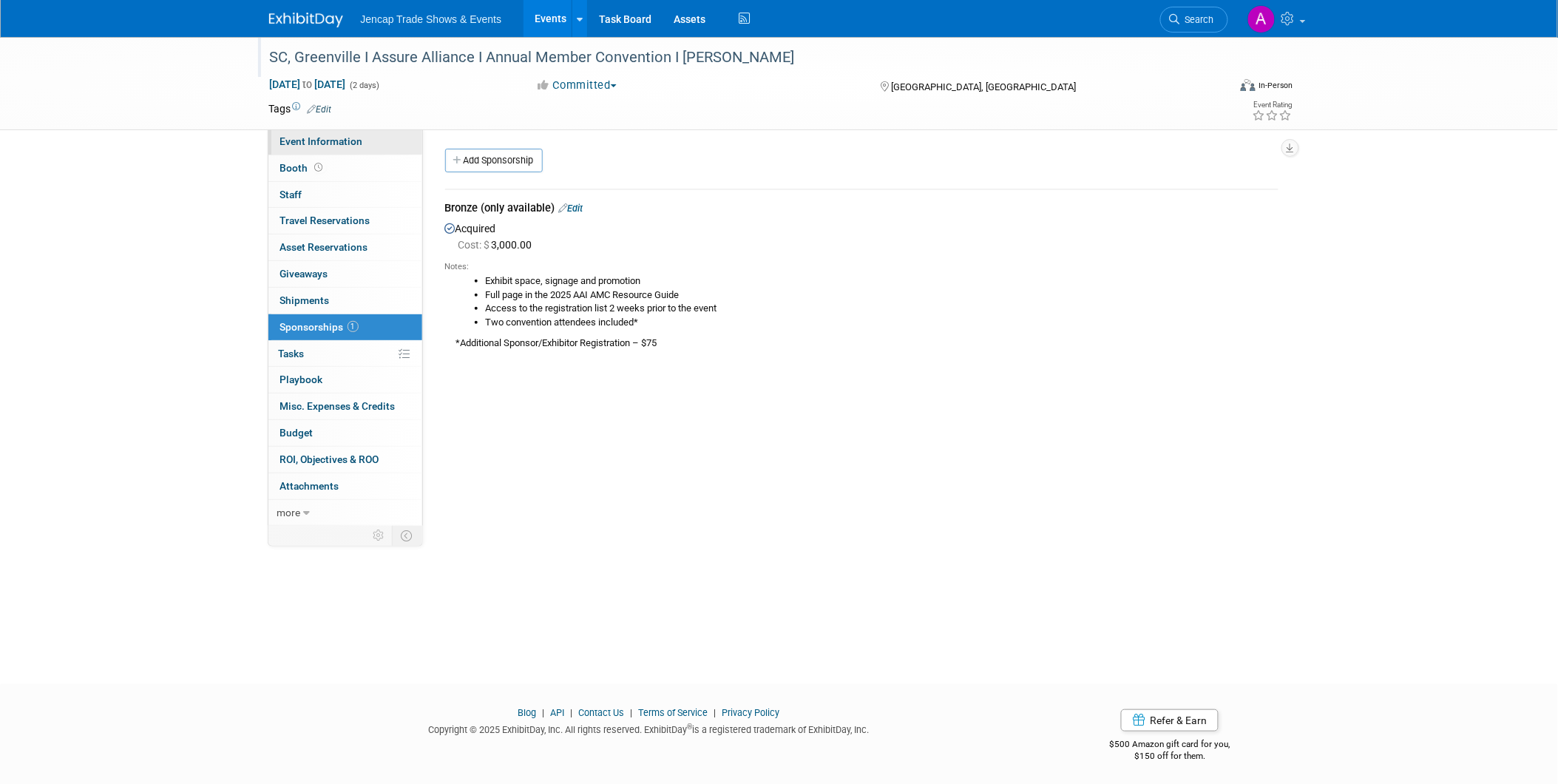
click at [348, 141] on span "Event Information" at bounding box center [321, 141] width 83 height 12
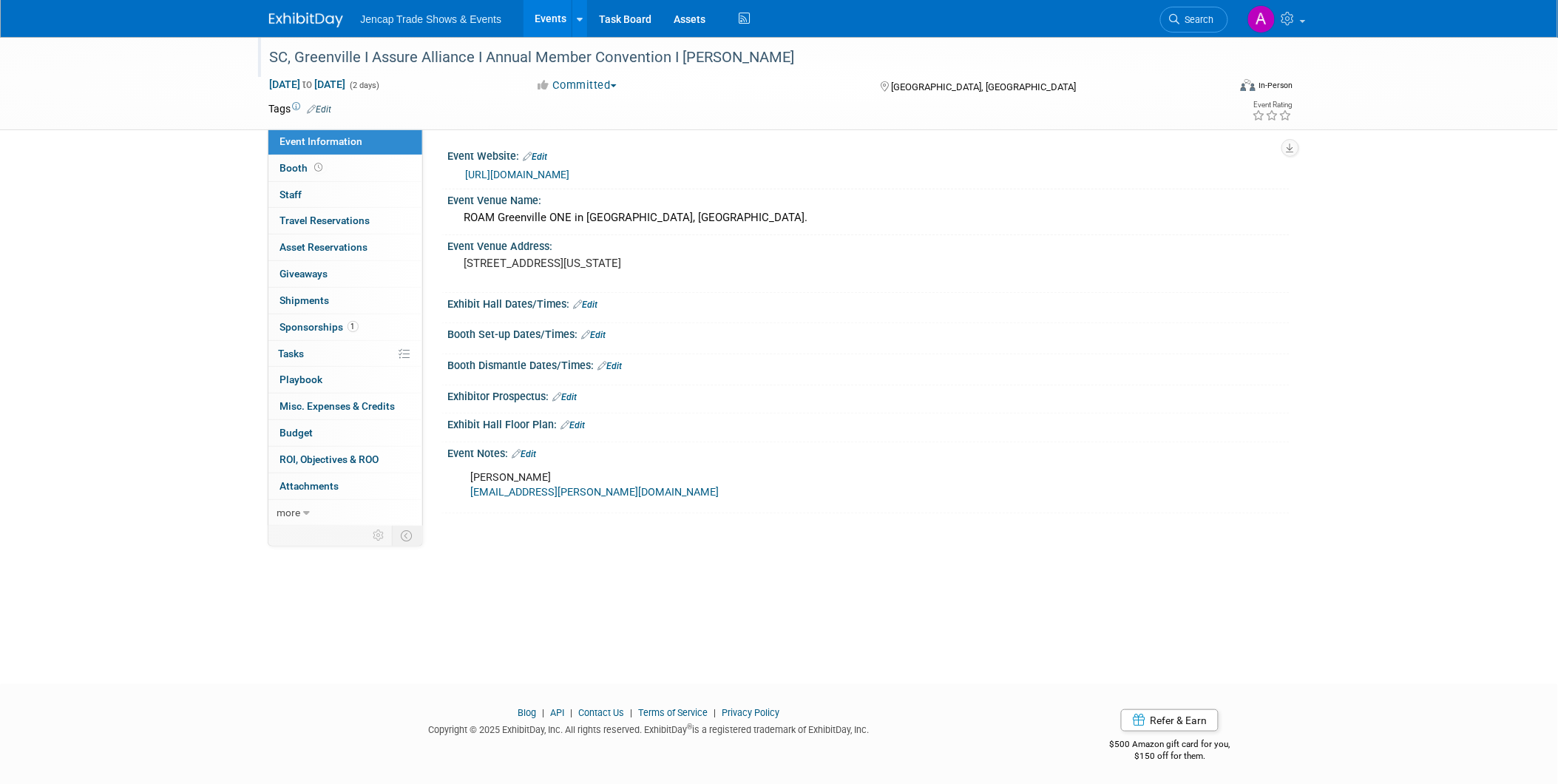
click at [297, 17] on img at bounding box center [306, 20] width 74 height 14
